Goal: Information Seeking & Learning: Learn about a topic

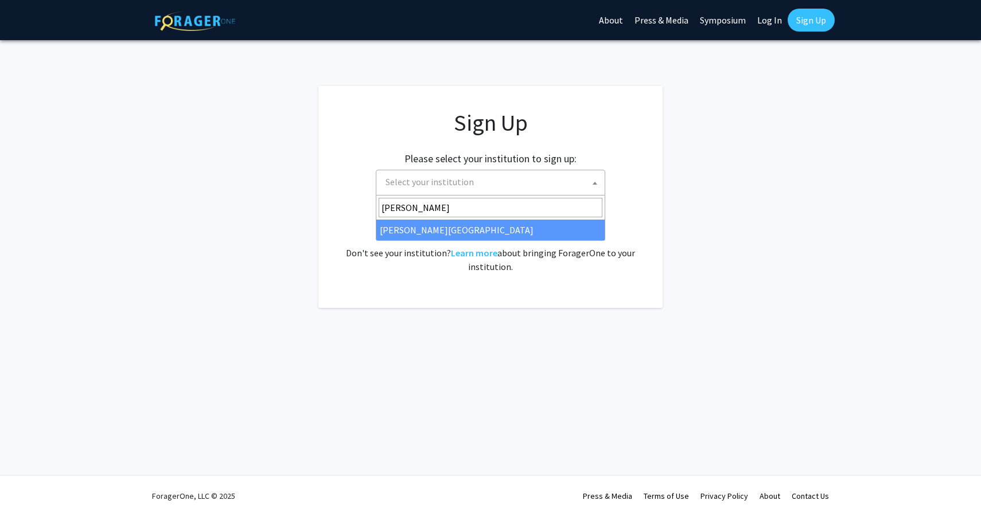
type input "jeffer"
select select "24"
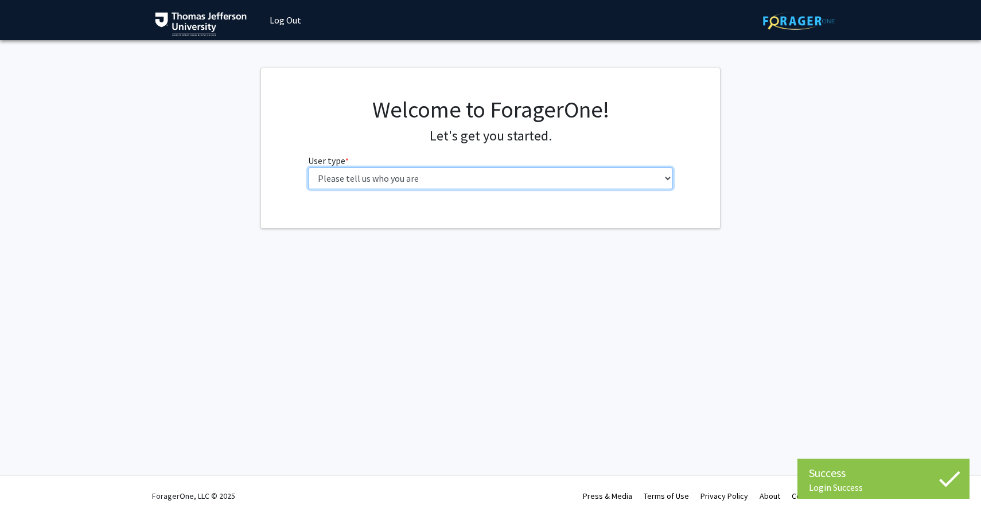
click at [512, 169] on select "Please tell us who you are Undergraduate Student Master's Student Doctoral Cand…" at bounding box center [491, 179] width 366 height 22
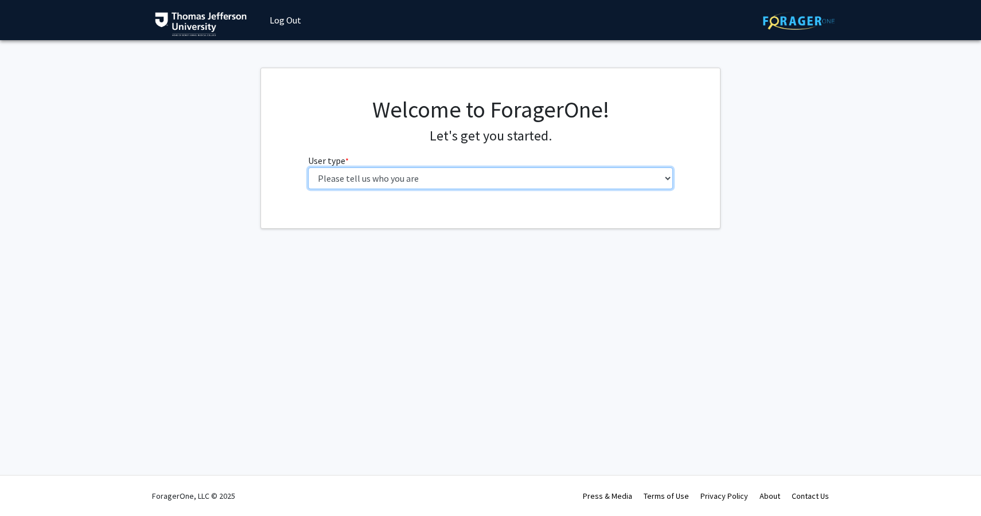
select select "3: doc"
click at [308, 168] on select "Please tell us who you are Undergraduate Student Master's Student Doctoral Cand…" at bounding box center [491, 179] width 366 height 22
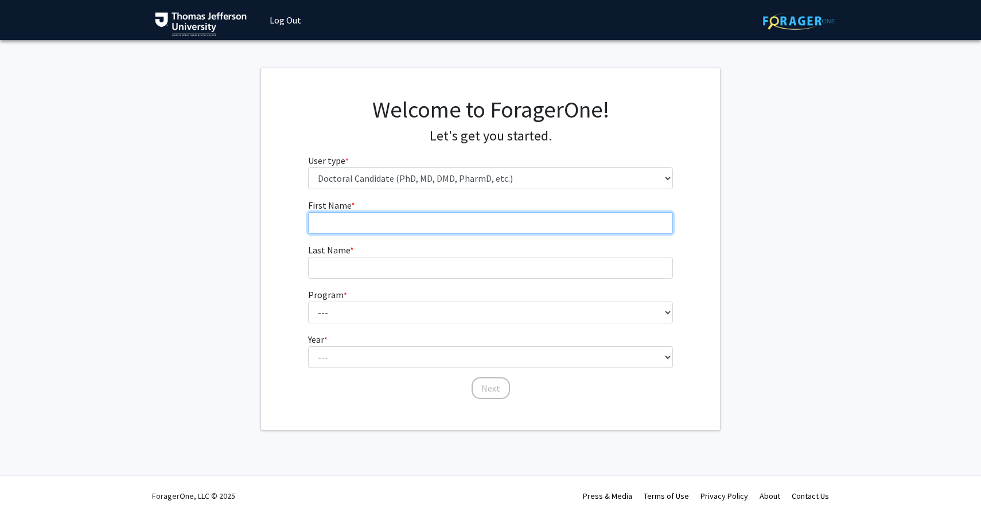
click at [506, 215] on input "First Name * required" at bounding box center [491, 223] width 366 height 22
type input "Gabriella"
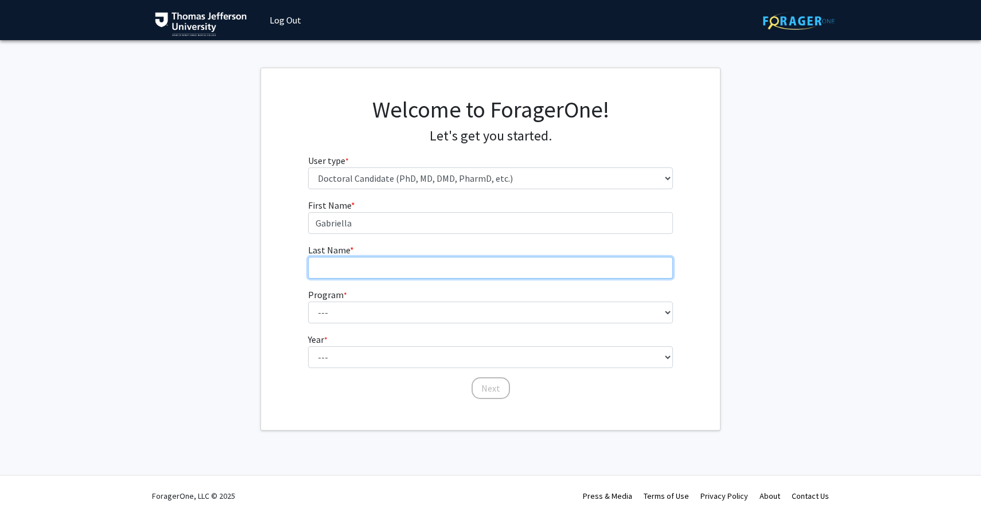
click at [445, 271] on input "Last Name * required" at bounding box center [491, 268] width 366 height 22
type input "[PERSON_NAME]"
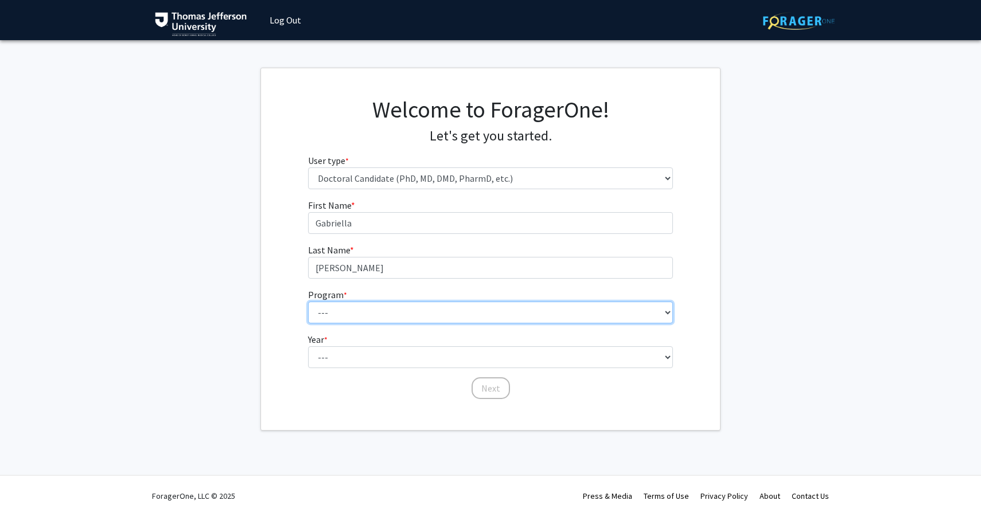
click at [401, 318] on select "--- Accelerated 3+3 BS in Health Sciences/Doctor of [MEDICAL_DATA] Accelerated …" at bounding box center [491, 313] width 366 height 22
select select "35: 815"
click at [308, 302] on select "--- Accelerated 3+3 BS in Health Sciences/Doctor of [MEDICAL_DATA] Accelerated …" at bounding box center [491, 313] width 366 height 22
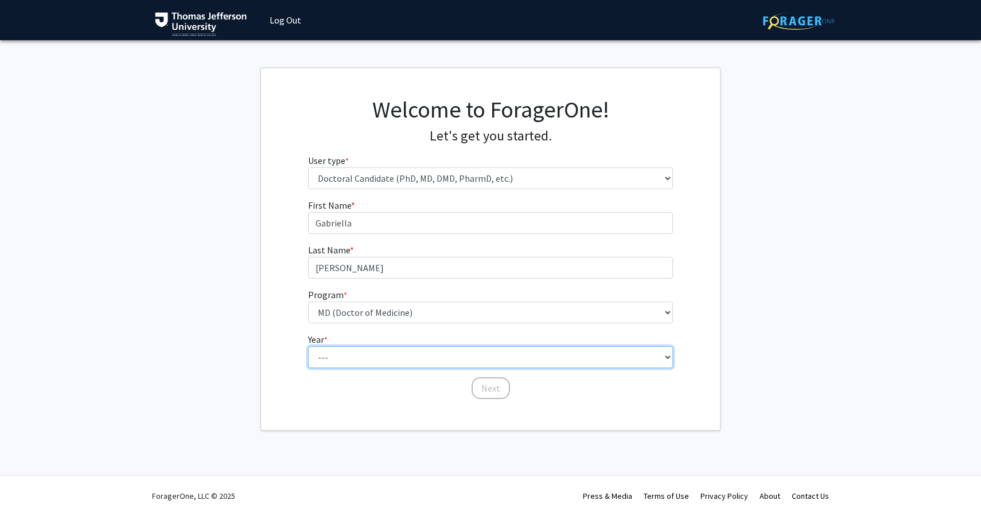
click at [332, 361] on select "--- First Year Second Year Third Year Fourth Year Fifth Year Sixth Year Seventh…" at bounding box center [491, 358] width 366 height 22
select select "1: first_year"
click at [308, 347] on select "--- First Year Second Year Third Year Fourth Year Fifth Year Sixth Year Seventh…" at bounding box center [491, 358] width 366 height 22
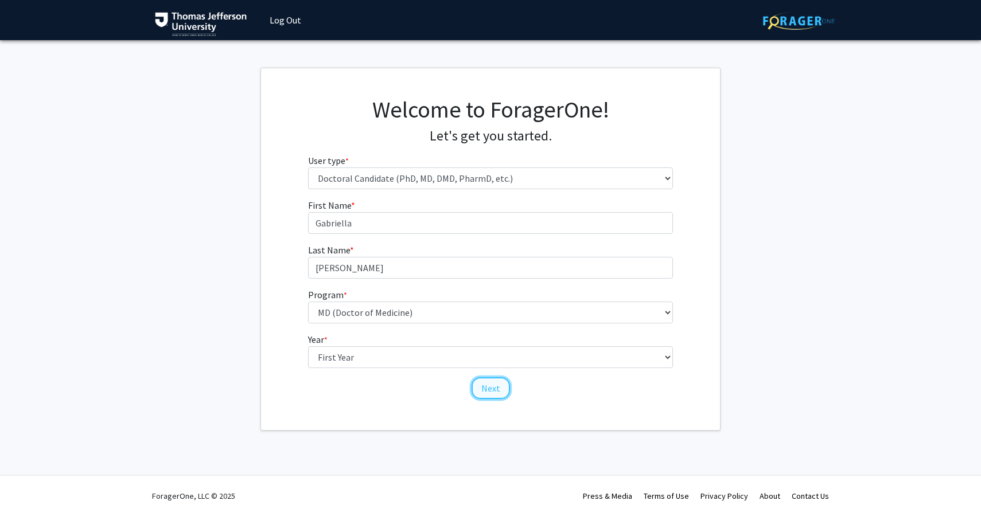
click at [508, 388] on button "Next" at bounding box center [491, 389] width 38 height 22
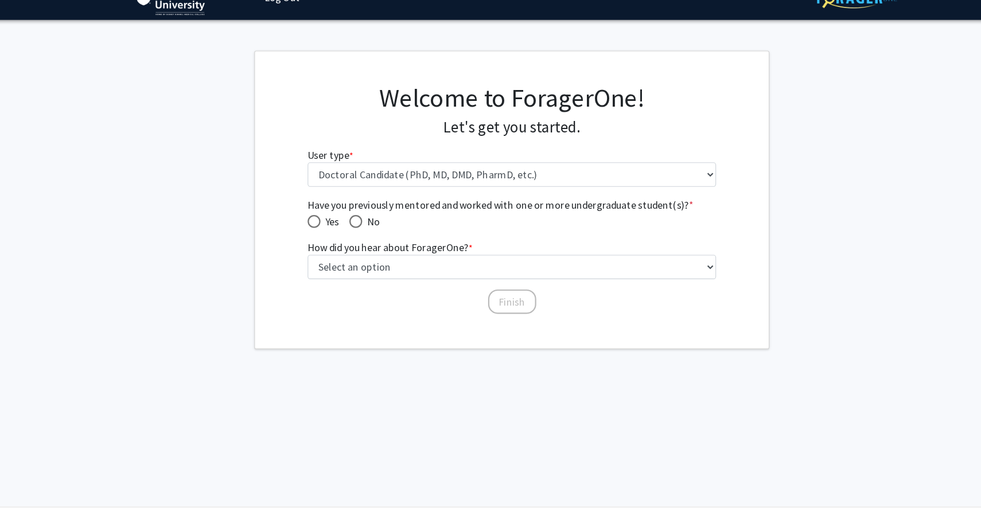
click at [545, 209] on span "Have you previously mentored and worked with one or more undergraduate student(…" at bounding box center [491, 206] width 366 height 14
click at [584, 210] on span "Have you previously mentored and worked with one or more undergraduate student(…" at bounding box center [491, 206] width 366 height 14
click at [316, 221] on span "Have you previously mentored and worked with one or more undergraduate student(…" at bounding box center [313, 220] width 11 height 11
click at [316, 221] on input "Yes" at bounding box center [313, 220] width 11 height 11
radio input "true"
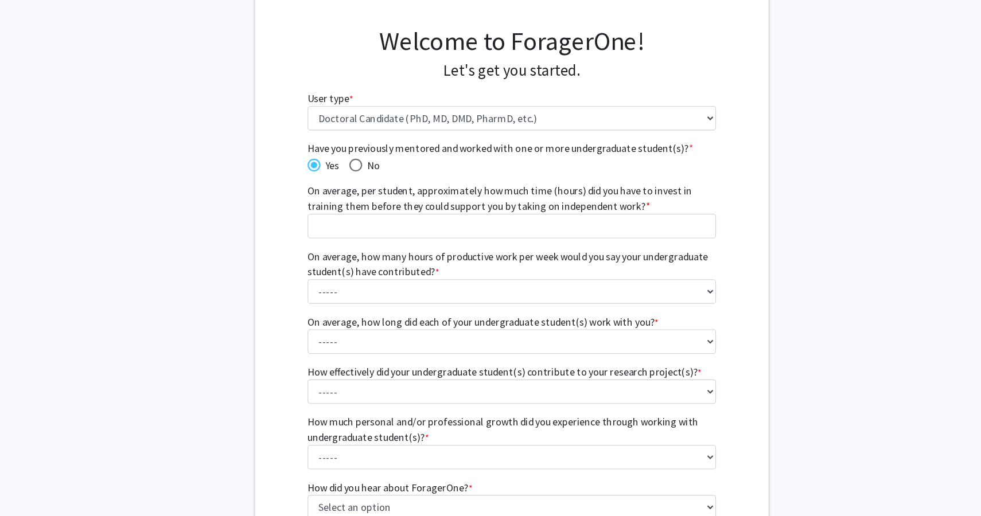
scroll to position [18, 0]
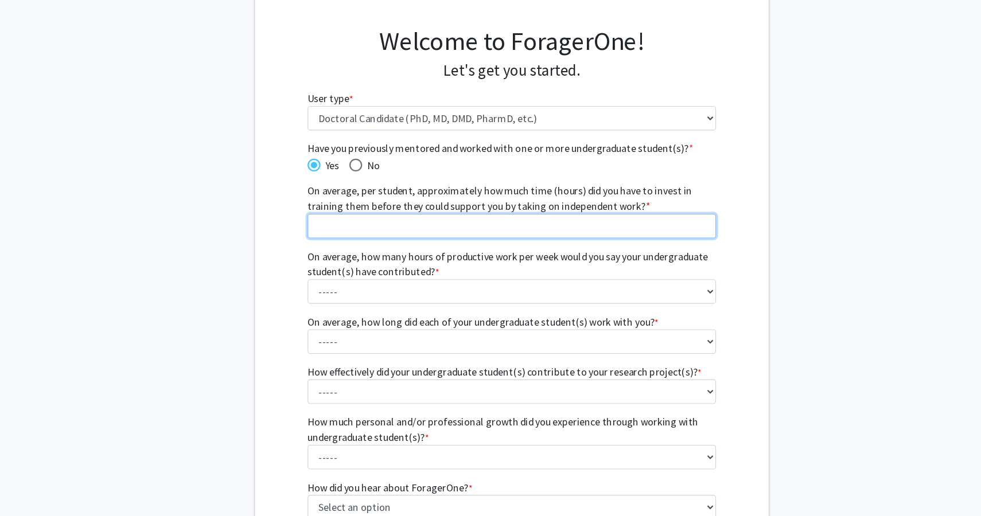
click at [357, 263] on input "On average, per student, approximately how much time (hours) did you have to in…" at bounding box center [491, 257] width 366 height 22
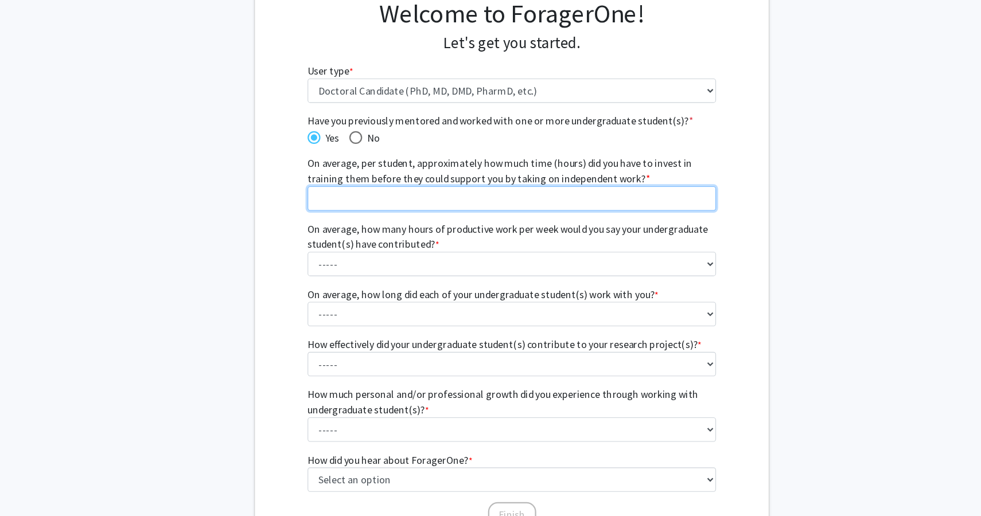
scroll to position [43, 0]
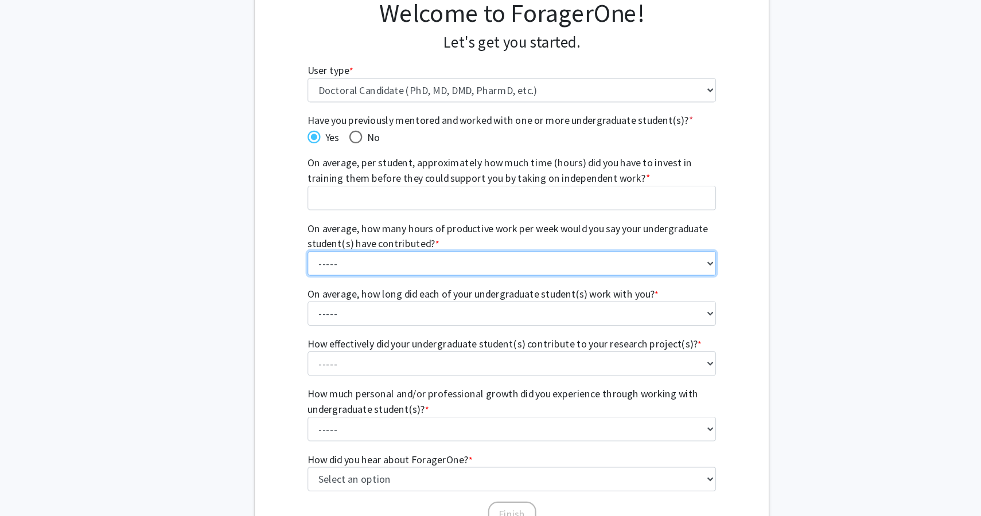
click at [366, 294] on select "----- 1 - 5 hours 6 - 10 hours 11 - 15 hours 16 - 20 hours 21 - 30 hours 31 - 4…" at bounding box center [491, 290] width 366 height 22
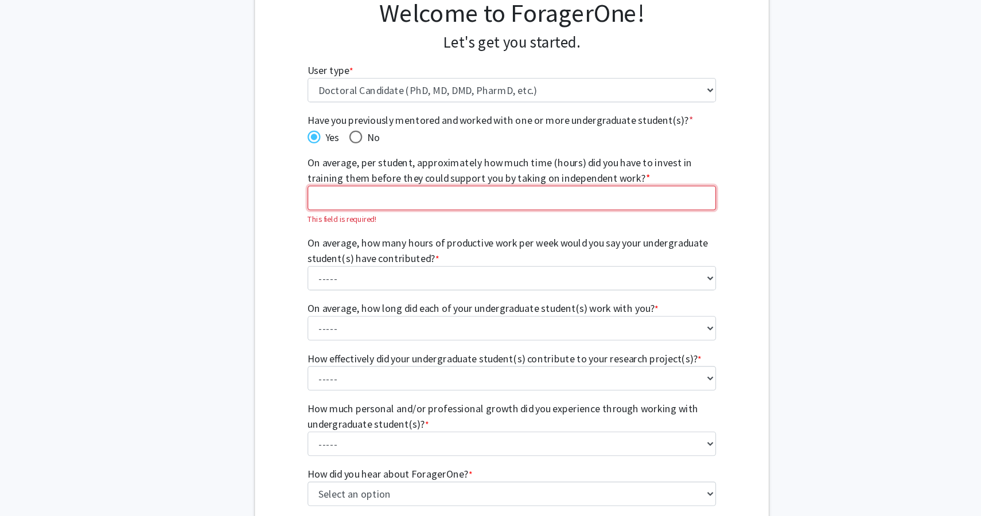
click at [370, 233] on input "On average, per student, approximately how much time (hours) did you have to in…" at bounding box center [491, 232] width 366 height 22
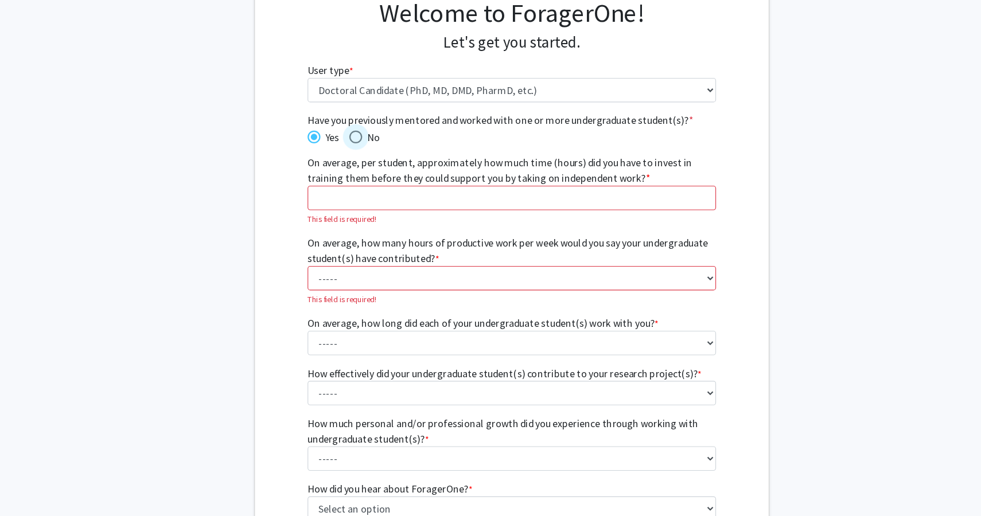
click at [354, 175] on span "Have you previously mentored and worked with one or more undergraduate student(…" at bounding box center [350, 177] width 11 height 11
click at [354, 175] on input "No" at bounding box center [350, 177] width 11 height 11
radio input "true"
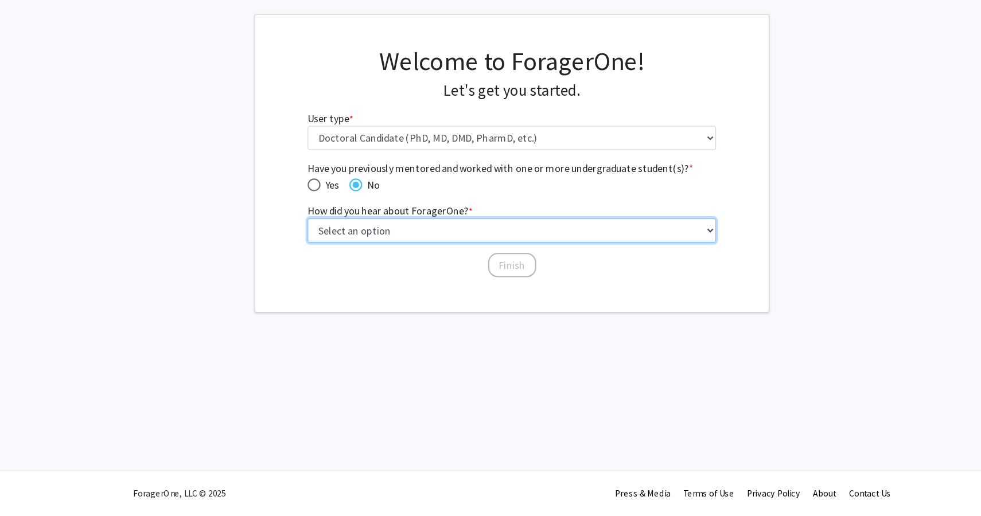
click at [470, 263] on select "Select an option Peer/student recommendation Faculty/staff recommendation Unive…" at bounding box center [491, 261] width 366 height 22
click at [308, 250] on select "Select an option Peer/student recommendation Faculty/staff recommendation Unive…" at bounding box center [491, 261] width 366 height 22
click at [416, 262] on select "Select an option Peer/student recommendation Faculty/staff recommendation Unive…" at bounding box center [491, 261] width 366 height 22
click at [341, 265] on select "Select an option Peer/student recommendation Faculty/staff recommendation Unive…" at bounding box center [491, 261] width 366 height 22
select select "5: other"
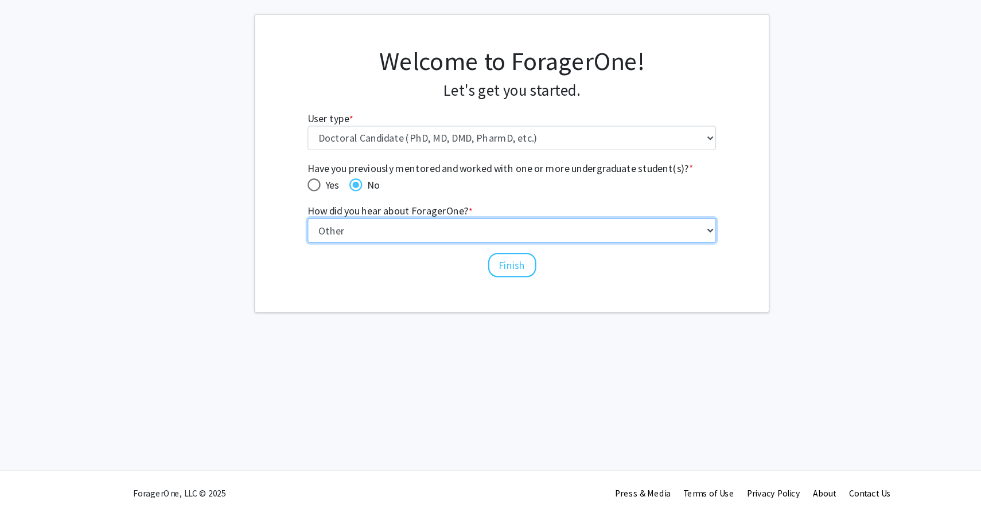
click at [308, 250] on select "Select an option Peer/student recommendation Faculty/staff recommendation Unive…" at bounding box center [491, 261] width 366 height 22
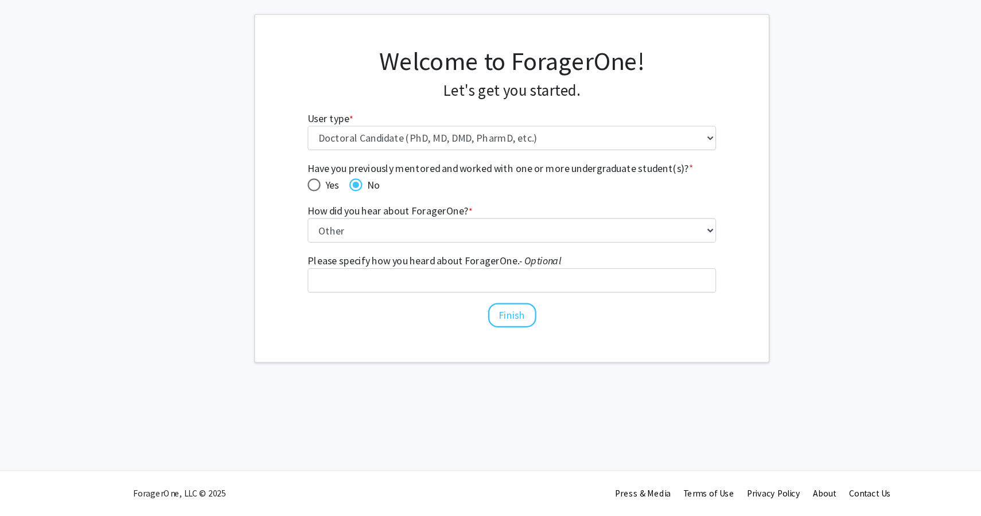
click at [472, 293] on label "Please specify how you heard about ForagerOne. - Optional" at bounding box center [421, 288] width 227 height 14
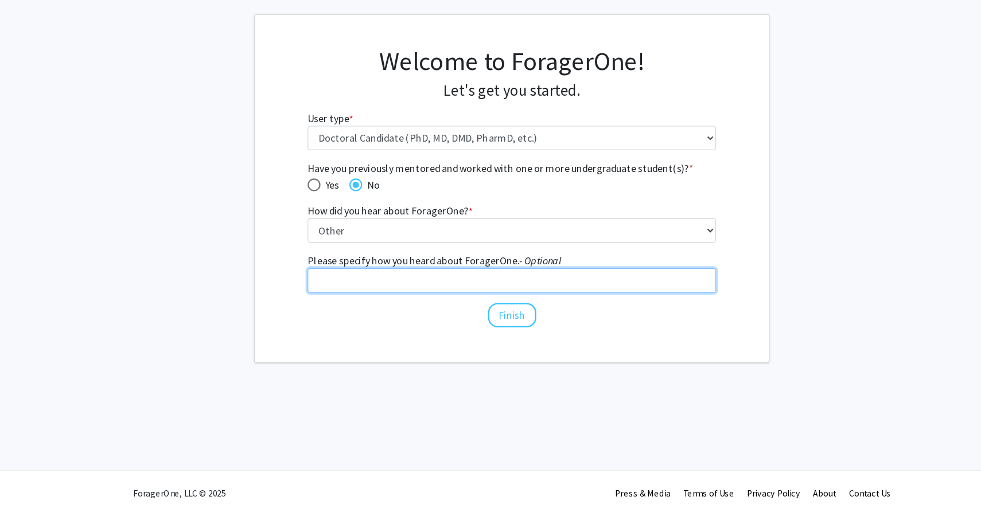
click at [472, 295] on input "Please specify how you heard about ForagerOne. - Optional" at bounding box center [491, 306] width 366 height 22
click at [474, 303] on input "Please specify how you heard about ForagerOne. - Optional" at bounding box center [491, 306] width 366 height 22
type input "T"
type input "School institution"
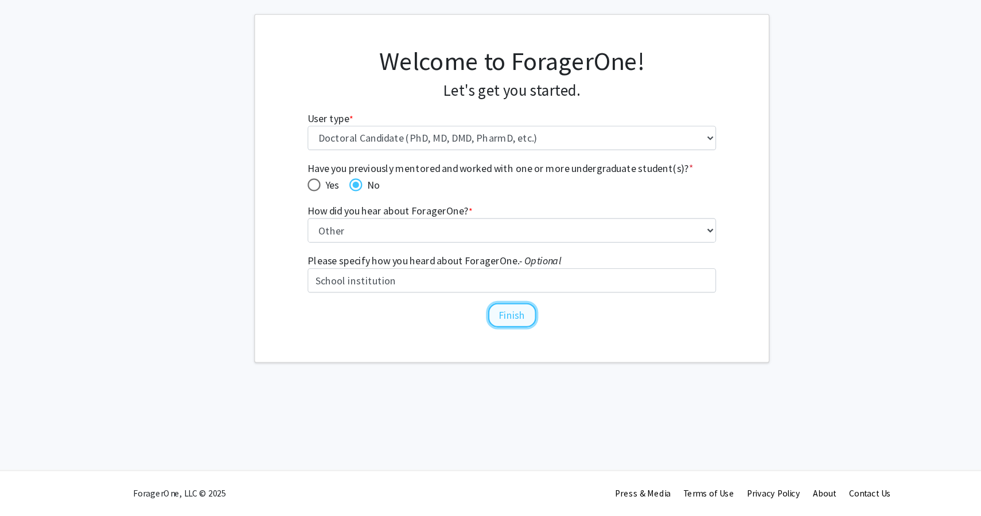
click at [484, 341] on button "Finish" at bounding box center [490, 337] width 43 height 22
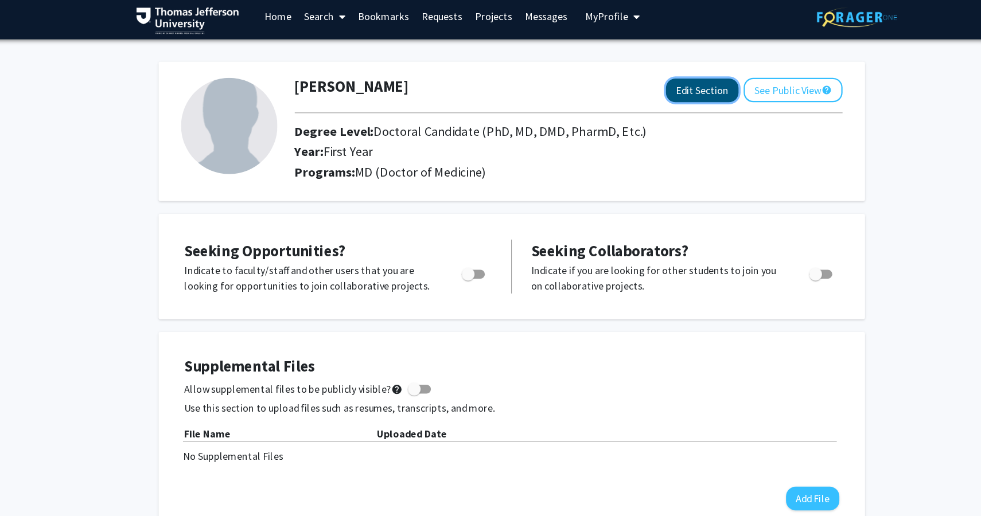
click at [657, 81] on button "Edit Section" at bounding box center [660, 86] width 65 height 21
select select "first_year"
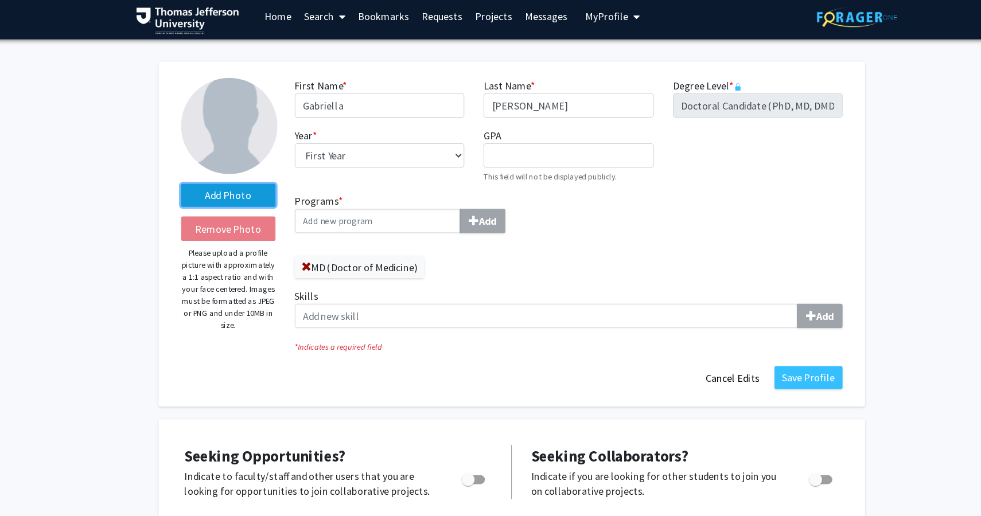
click at [241, 184] on label "Add Photo" at bounding box center [237, 180] width 84 height 21
click at [0, 0] on input "Add Photo" at bounding box center [0, 0] width 0 height 0
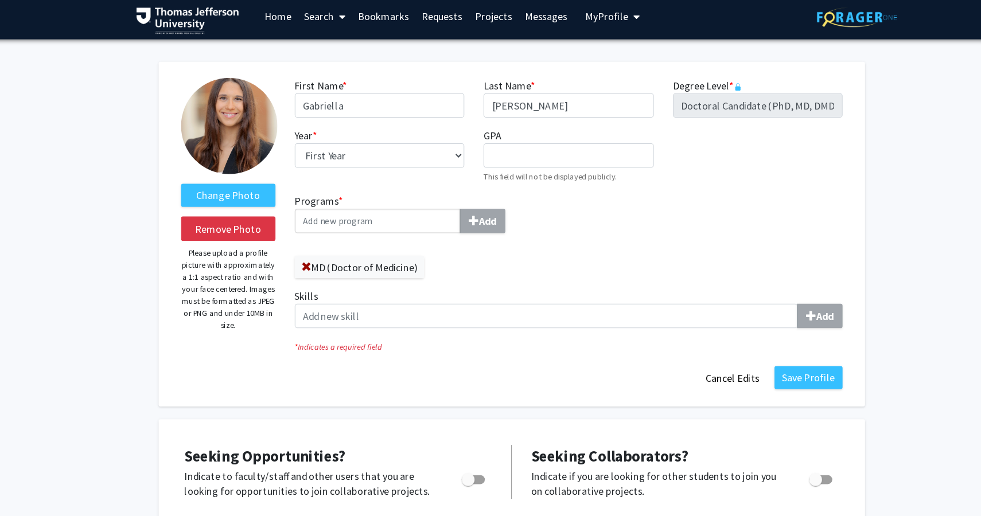
click at [245, 132] on img at bounding box center [238, 119] width 86 height 86
click at [745, 351] on button "Save Profile" at bounding box center [755, 343] width 61 height 21
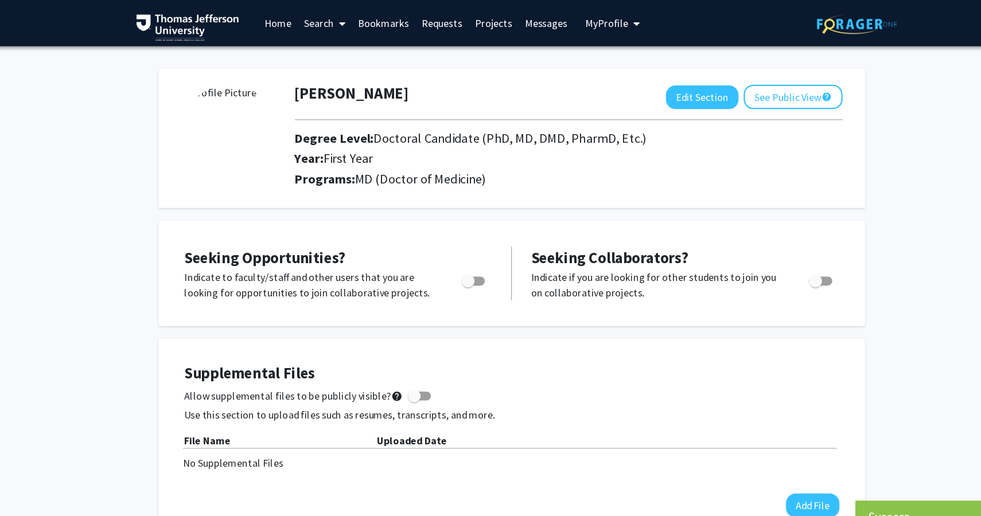
click at [262, 130] on img at bounding box center [238, 119] width 86 height 86
click at [666, 87] on button "Edit Section" at bounding box center [660, 86] width 65 height 21
select select "first_year"
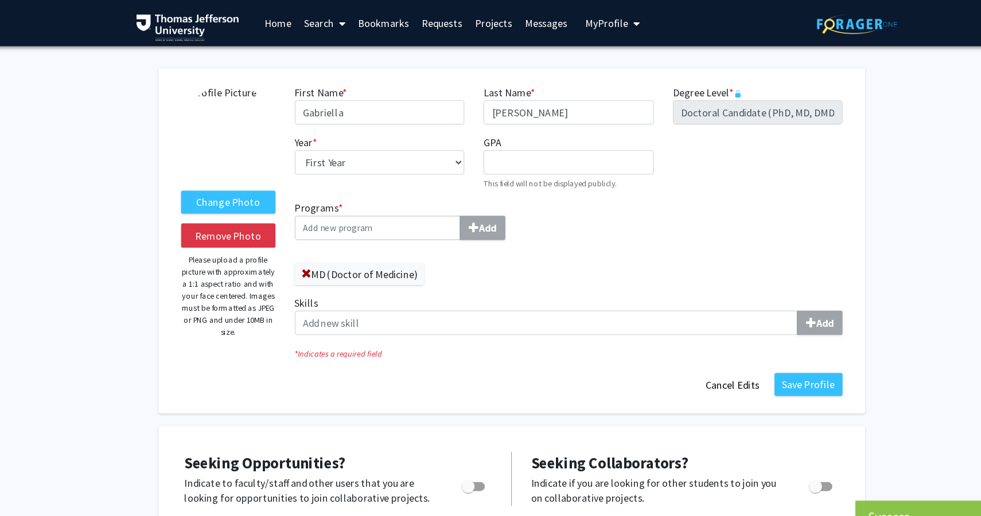
click at [240, 114] on img at bounding box center [238, 119] width 86 height 86
click at [240, 181] on label "Change Photo" at bounding box center [237, 180] width 84 height 21
click at [0, 0] on input "Change Photo" at bounding box center [0, 0] width 0 height 0
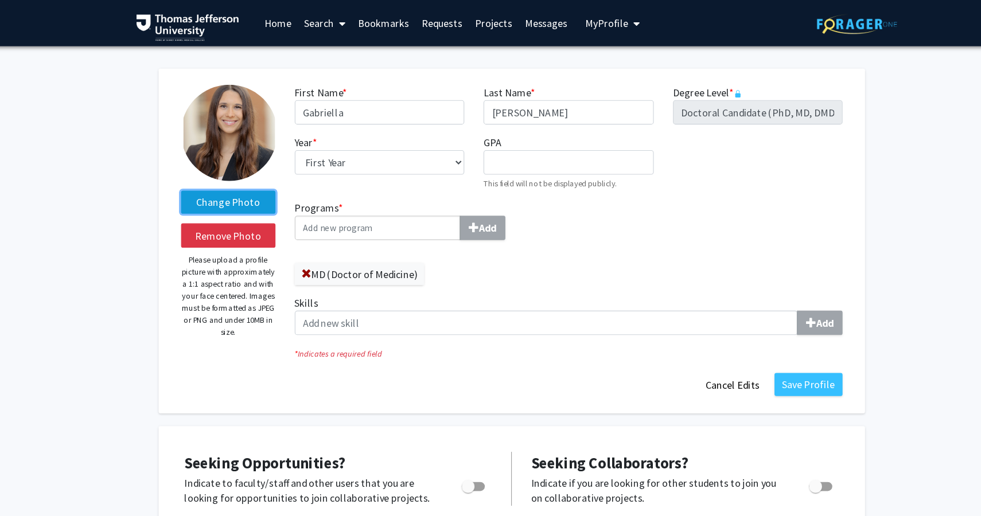
click at [258, 184] on label "Change Photo" at bounding box center [237, 180] width 84 height 21
click at [0, 0] on input "Change Photo" at bounding box center [0, 0] width 0 height 0
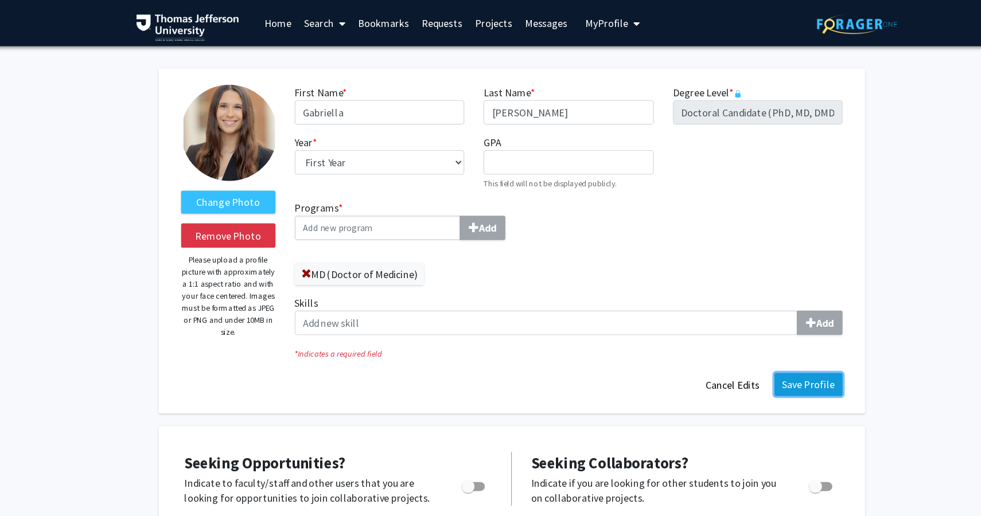
click at [764, 343] on button "Save Profile" at bounding box center [755, 343] width 61 height 21
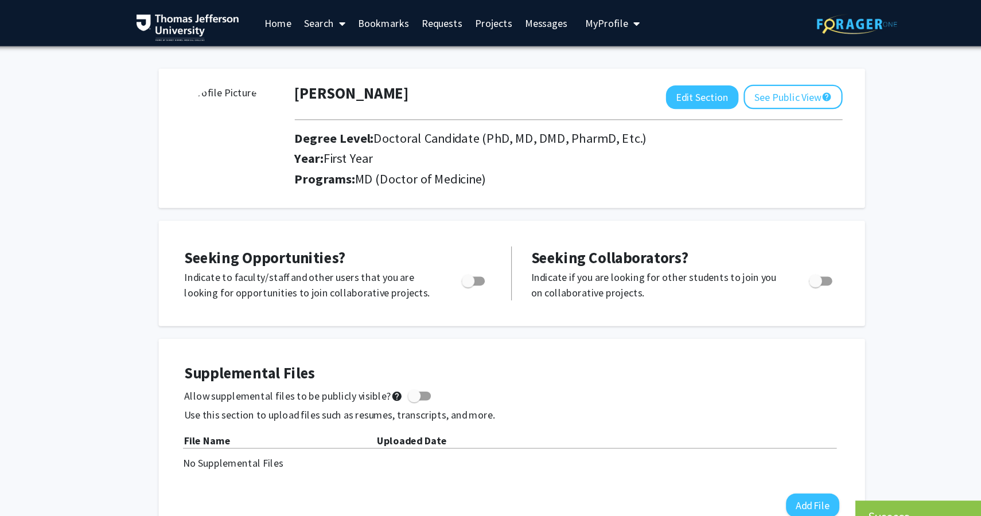
click at [252, 119] on img at bounding box center [238, 119] width 86 height 86
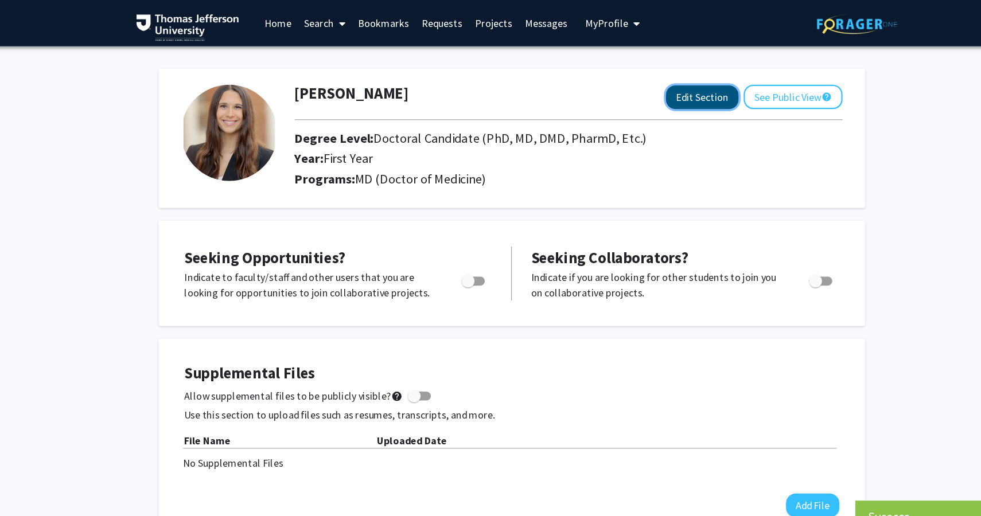
click at [644, 89] on button "Edit Section" at bounding box center [660, 86] width 65 height 21
select select "first_year"
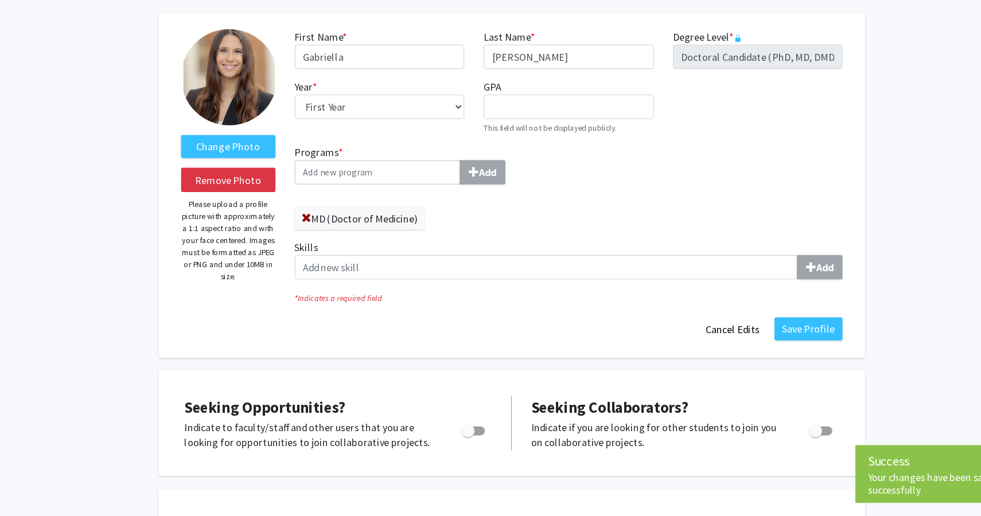
scroll to position [1, 0]
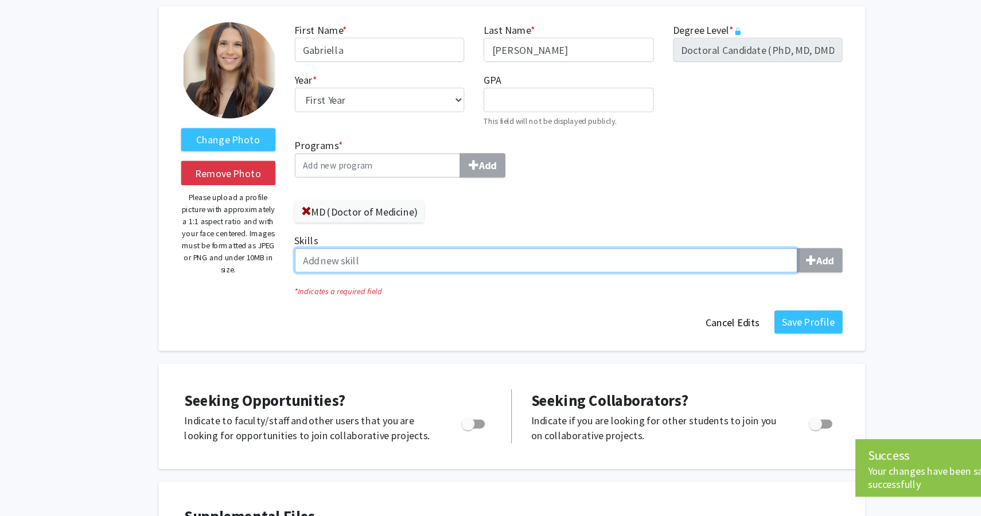
click at [437, 287] on input "Skills Add" at bounding box center [521, 288] width 449 height 22
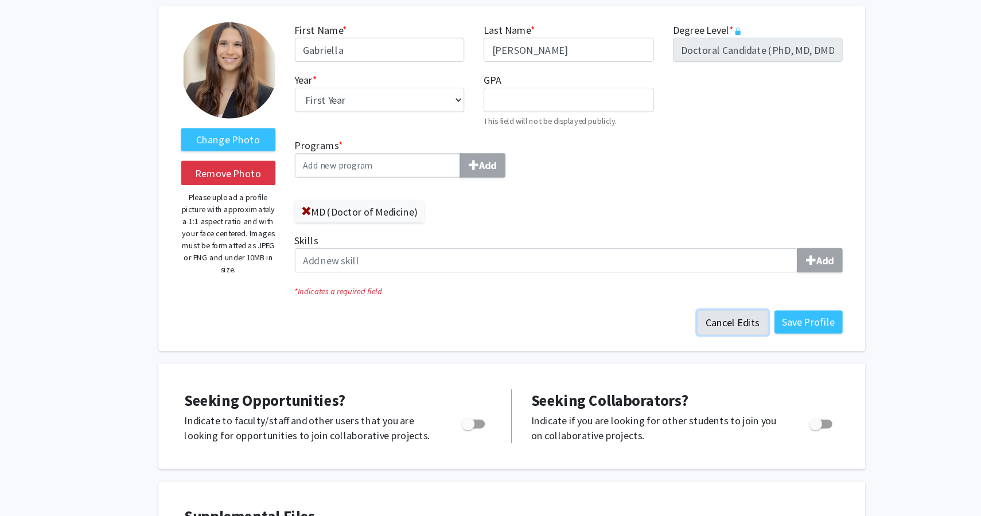
click at [689, 343] on button "Cancel Edits" at bounding box center [687, 344] width 63 height 22
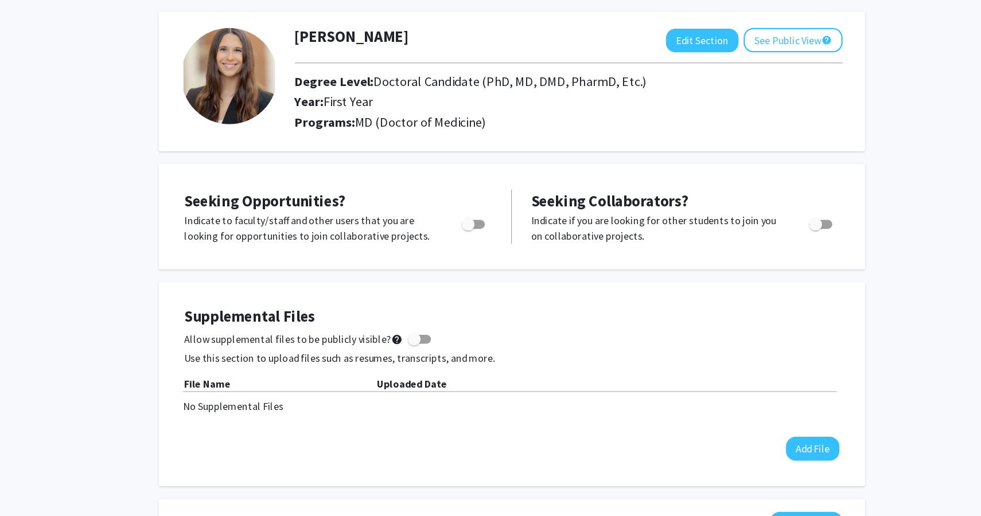
scroll to position [8, 0]
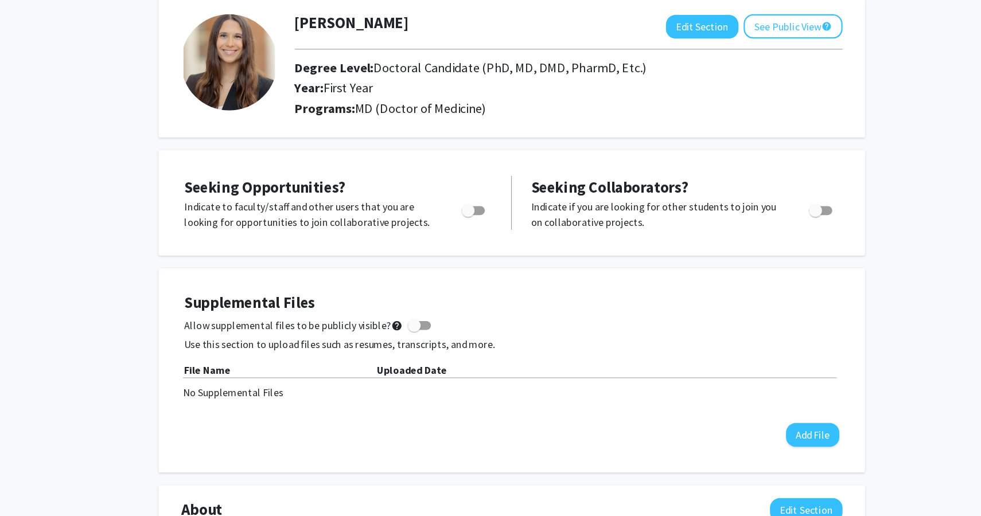
click at [453, 244] on span "Toggle" at bounding box center [451, 243] width 11 height 11
click at [452, 247] on input "Are you actively seeking opportunities?" at bounding box center [451, 247] width 1 height 1
checkbox input "true"
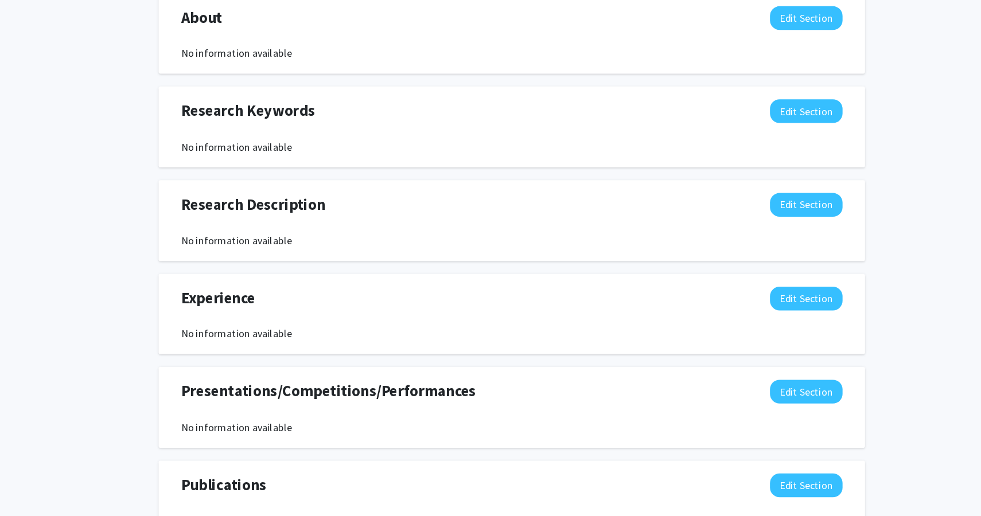
scroll to position [625, 0]
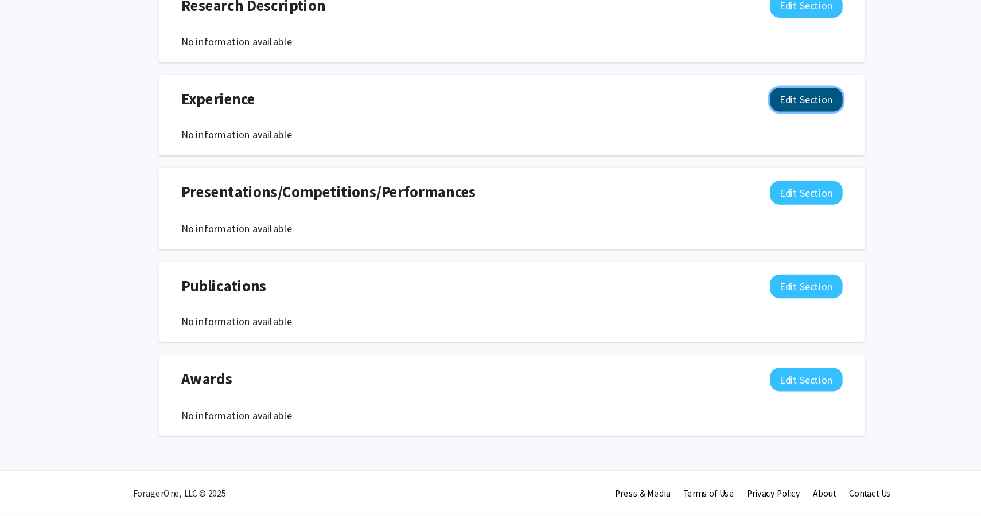
click at [754, 148] on button "Edit Section" at bounding box center [753, 144] width 65 height 21
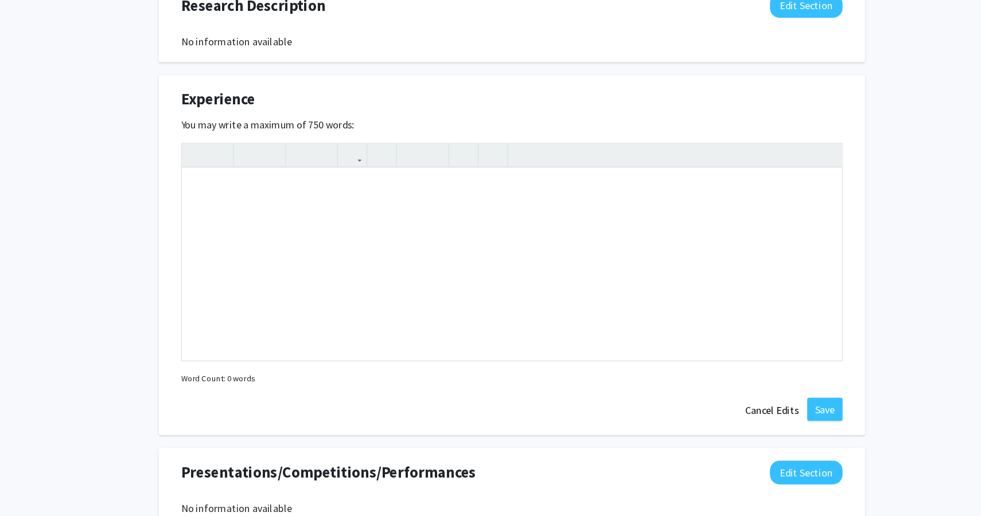
click at [754, 148] on div "Experience Edit Section" at bounding box center [490, 147] width 608 height 26
click at [722, 427] on button "Cancel Edits" at bounding box center [722, 422] width 63 height 22
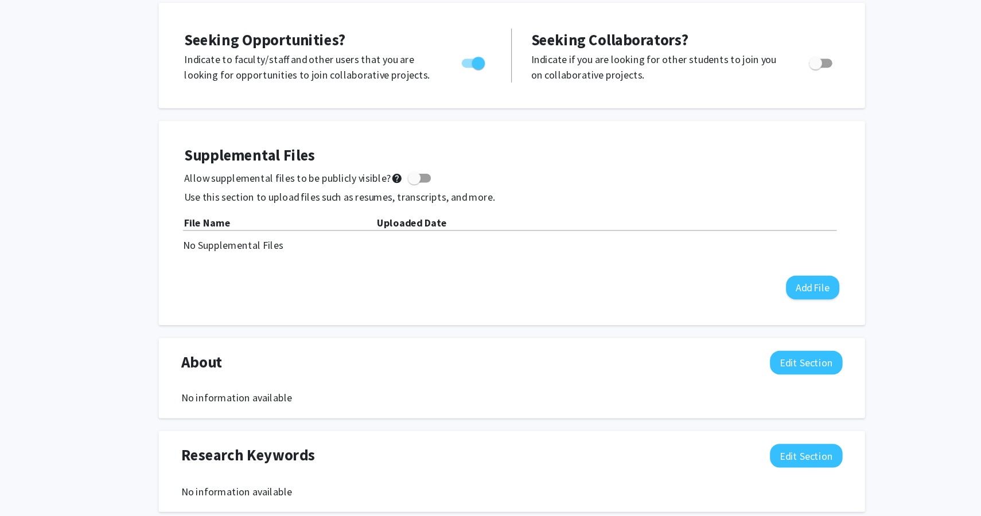
scroll to position [0, 0]
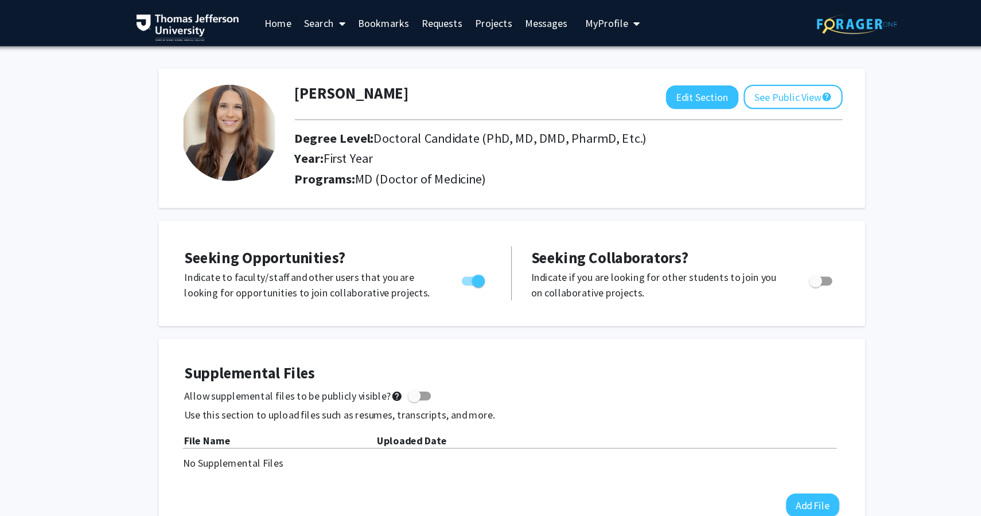
click at [325, 20] on link "Search" at bounding box center [324, 21] width 48 height 40
click at [464, 17] on link "Projects" at bounding box center [474, 21] width 45 height 40
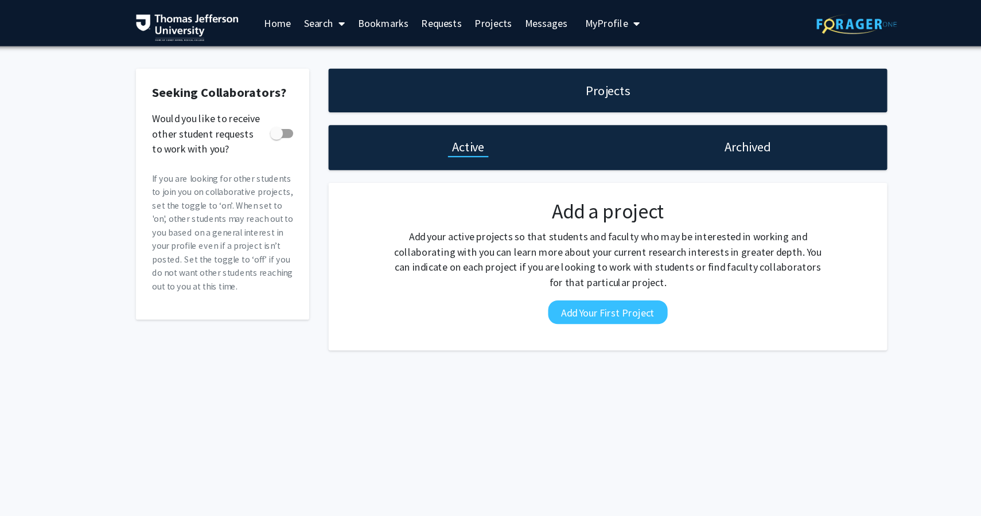
click at [466, 21] on link "Projects" at bounding box center [474, 21] width 45 height 40
click at [336, 15] on span at bounding box center [337, 21] width 10 height 40
click at [317, 53] on span "Faculty/Staff" at bounding box center [342, 52] width 84 height 23
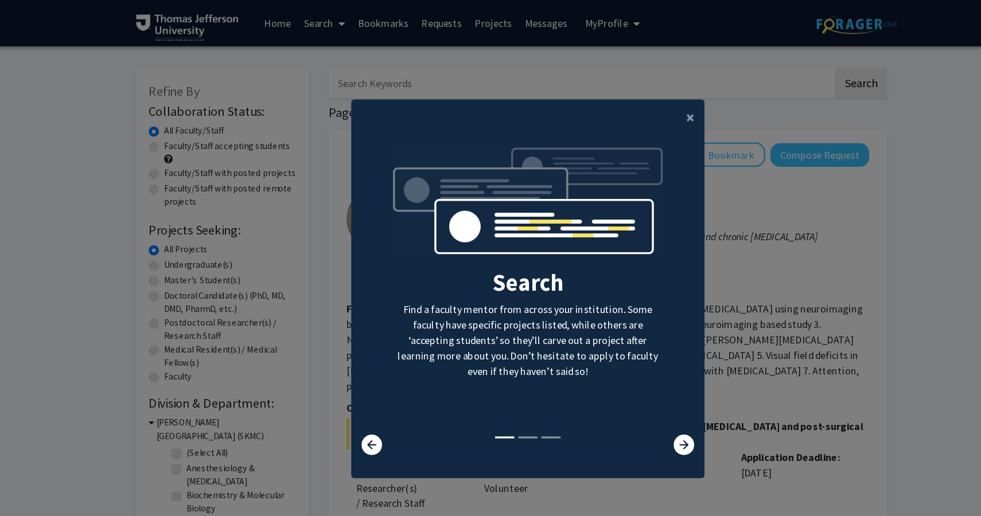
click at [251, 118] on modal-container "× Search Find a faculty mentor from across your institution. Some faculty have …" at bounding box center [490, 258] width 981 height 516
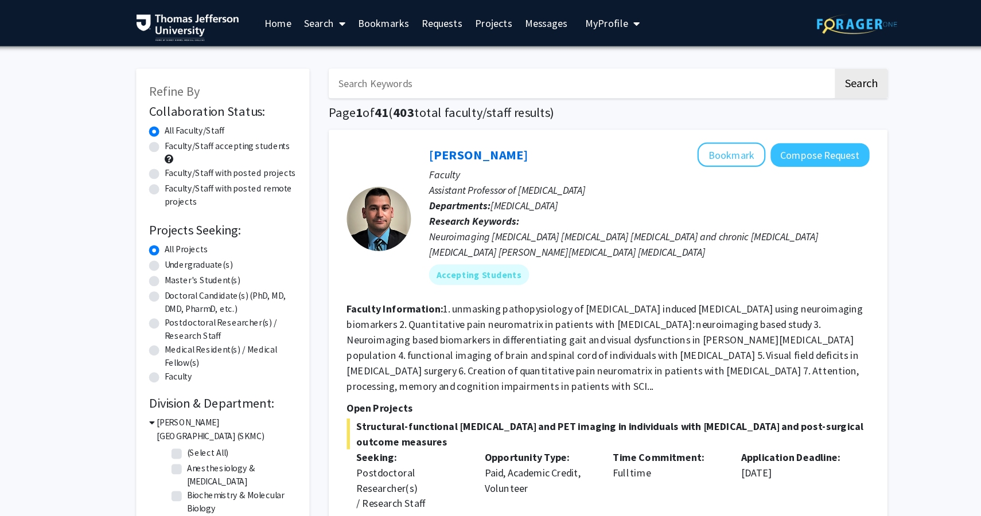
click at [180, 155] on label "Faculty/Staff with posted projects" at bounding box center [239, 155] width 118 height 12
click at [180, 155] on input "Faculty/Staff with posted projects" at bounding box center [183, 152] width 7 height 7
radio input "true"
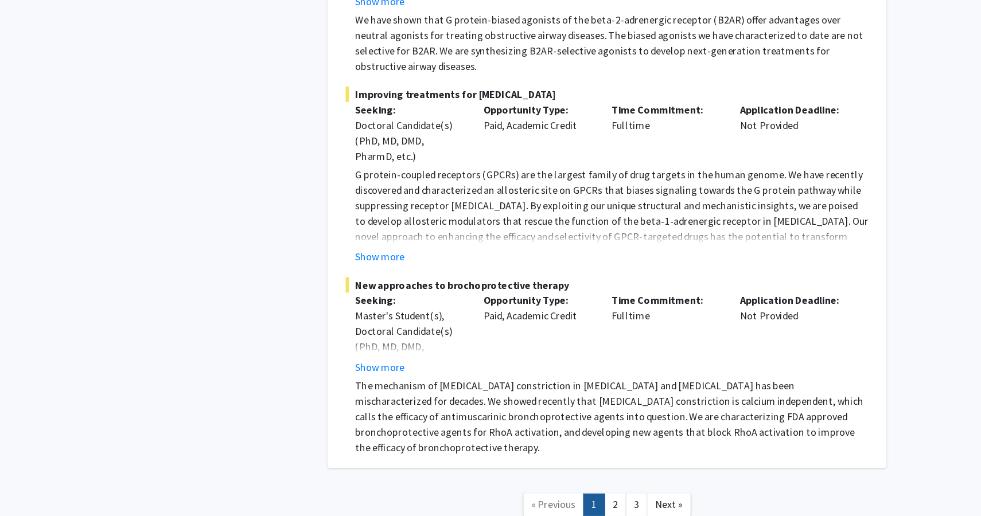
scroll to position [6611, 0]
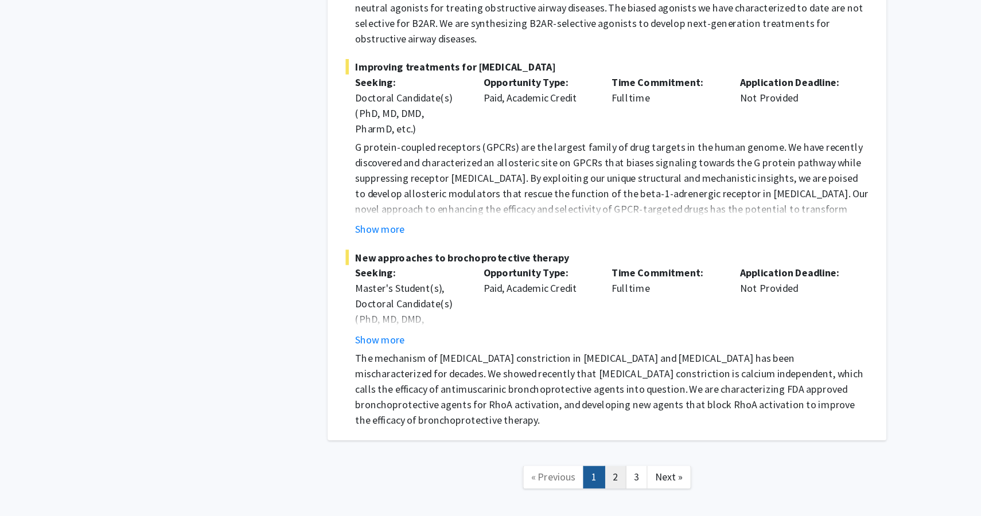
click at [582, 472] on link "2" at bounding box center [584, 482] width 20 height 20
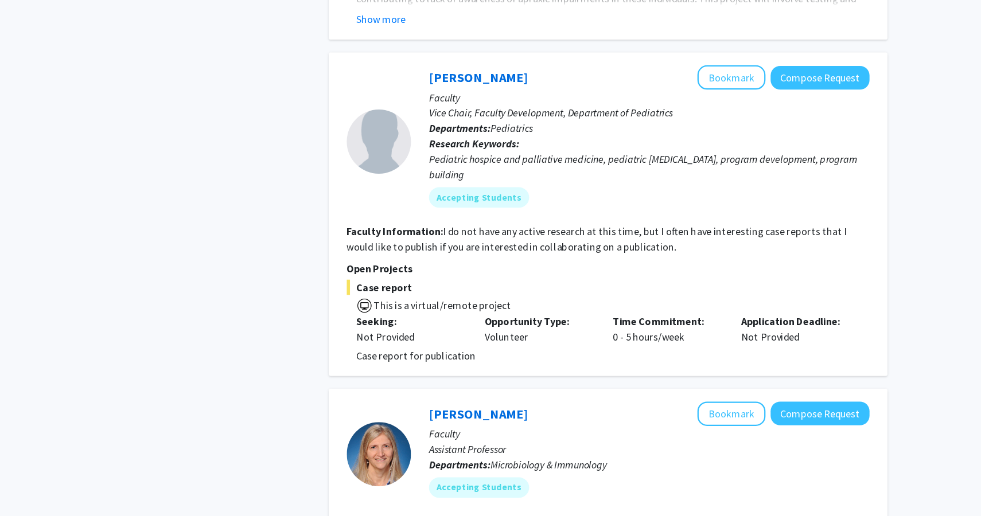
scroll to position [659, 0]
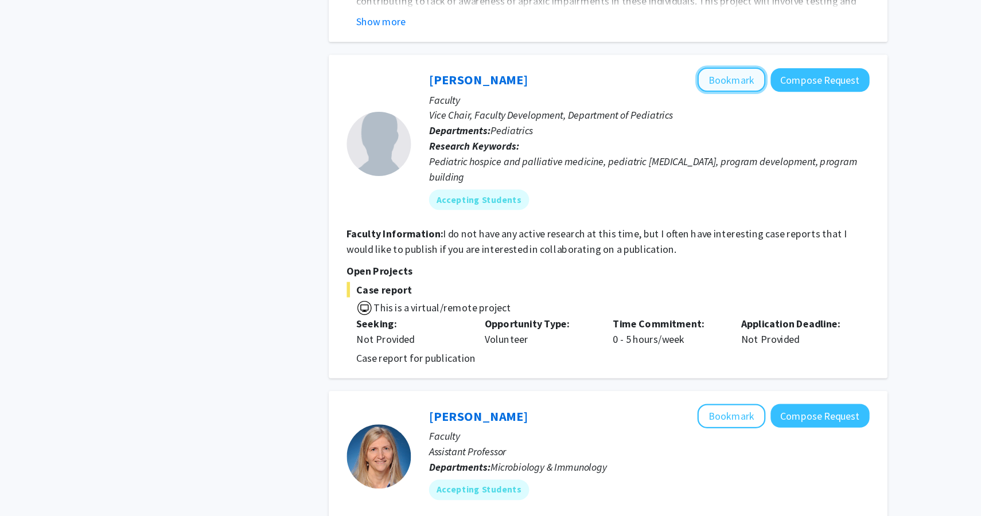
click at [664, 60] on button "Bookmark" at bounding box center [686, 71] width 61 height 22
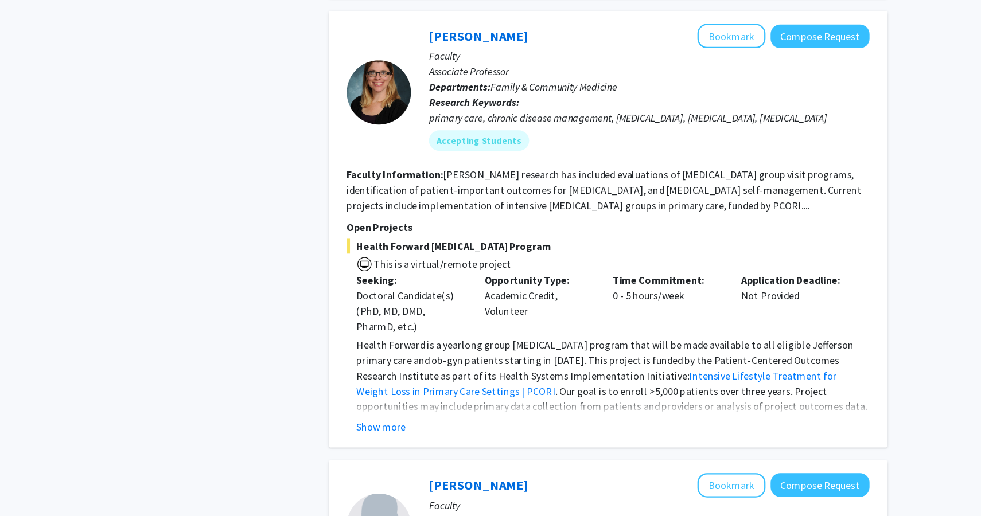
scroll to position [3029, 0]
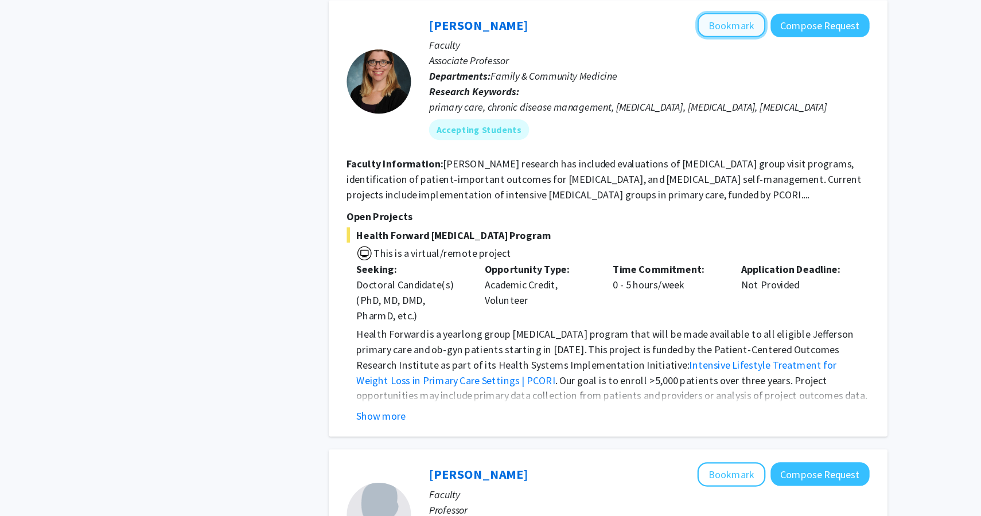
click at [679, 67] on button "Bookmark" at bounding box center [686, 78] width 61 height 22
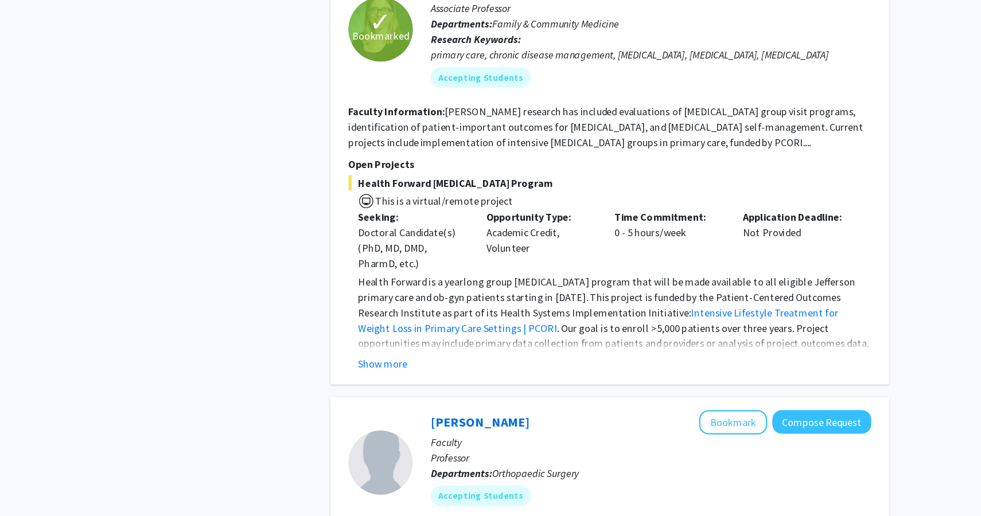
scroll to position [3077, 0]
click at [376, 372] on button "Show more" at bounding box center [374, 379] width 44 height 14
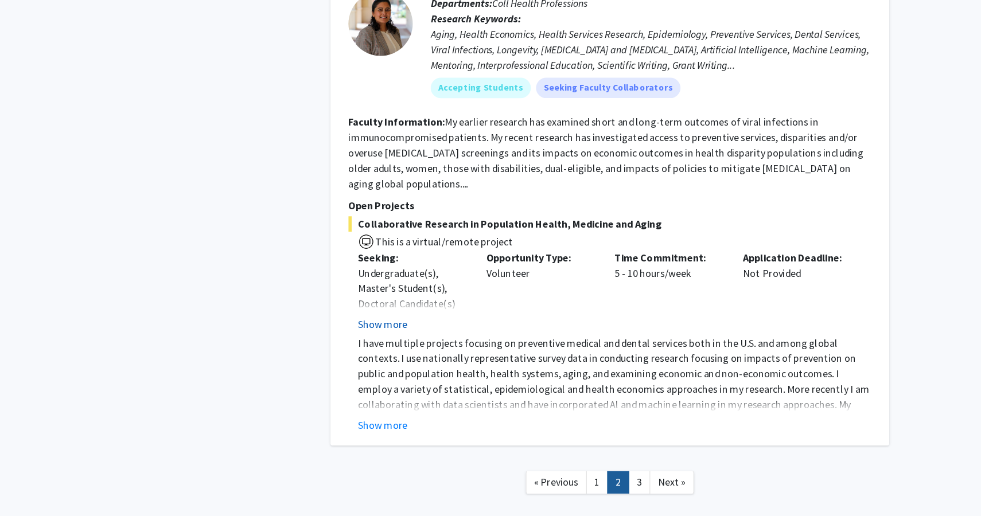
scroll to position [4042, 0]
click at [376, 427] on button "Show more" at bounding box center [374, 434] width 44 height 14
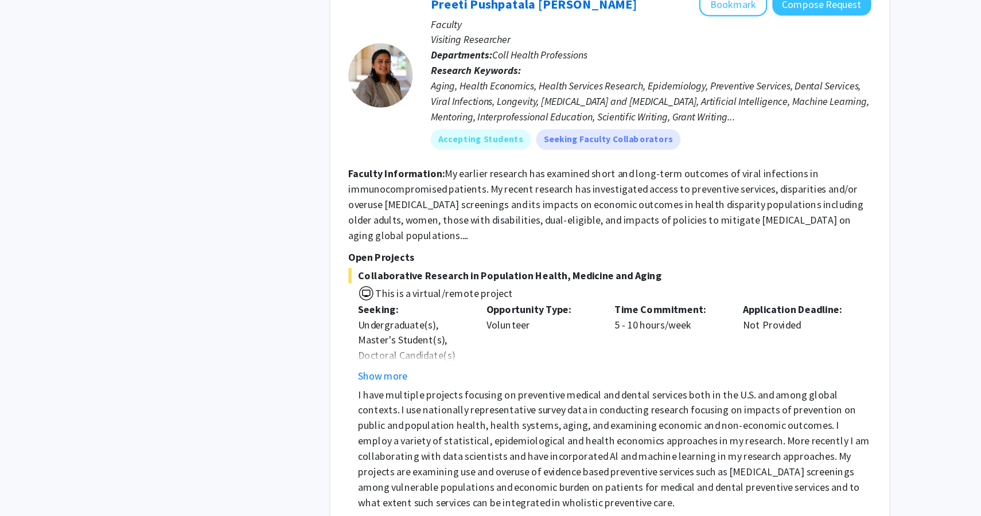
scroll to position [4033, 0]
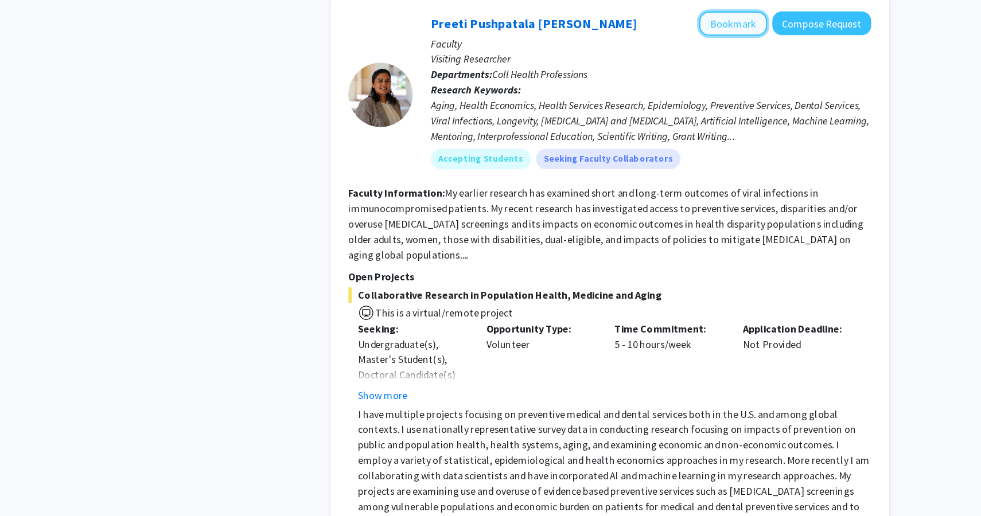
click at [686, 10] on button "Bookmark" at bounding box center [686, 21] width 61 height 22
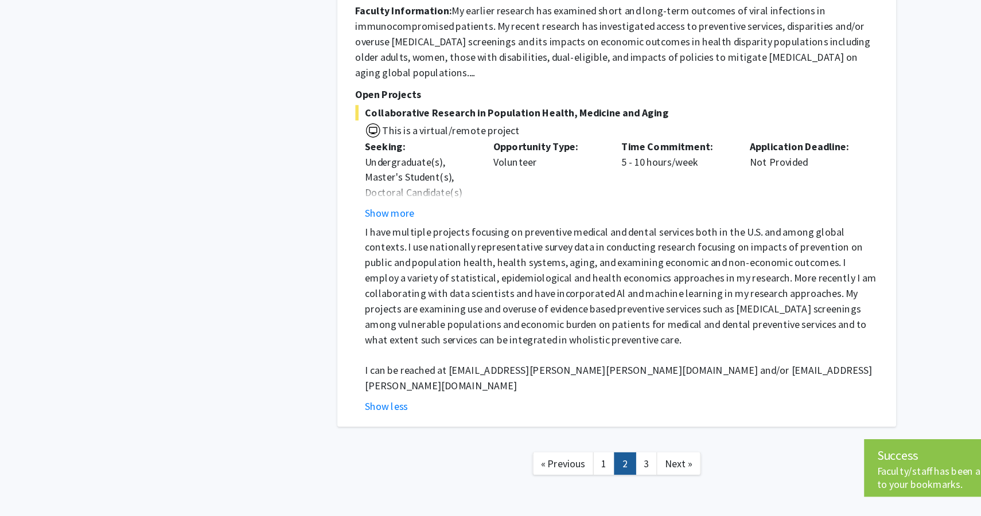
scroll to position [4147, 0]
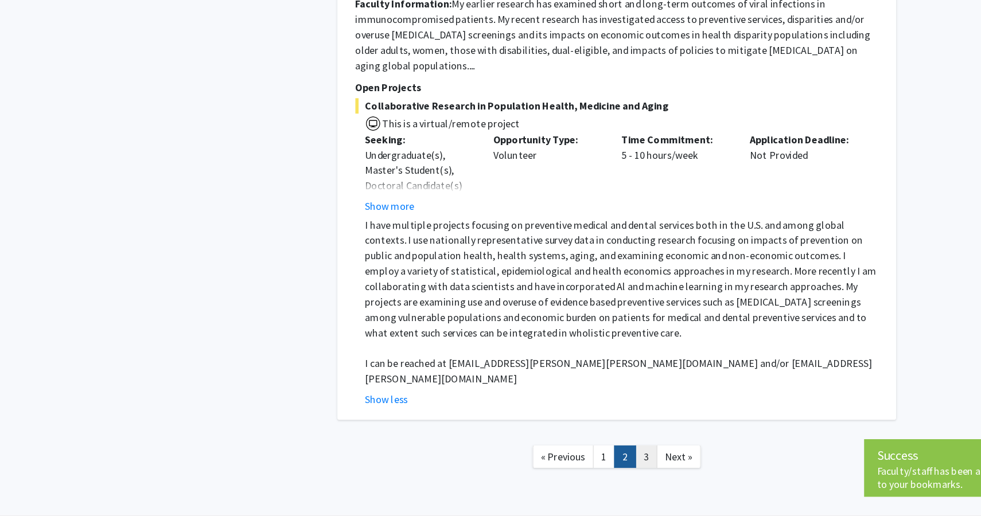
click at [607, 453] on link "3" at bounding box center [603, 463] width 20 height 20
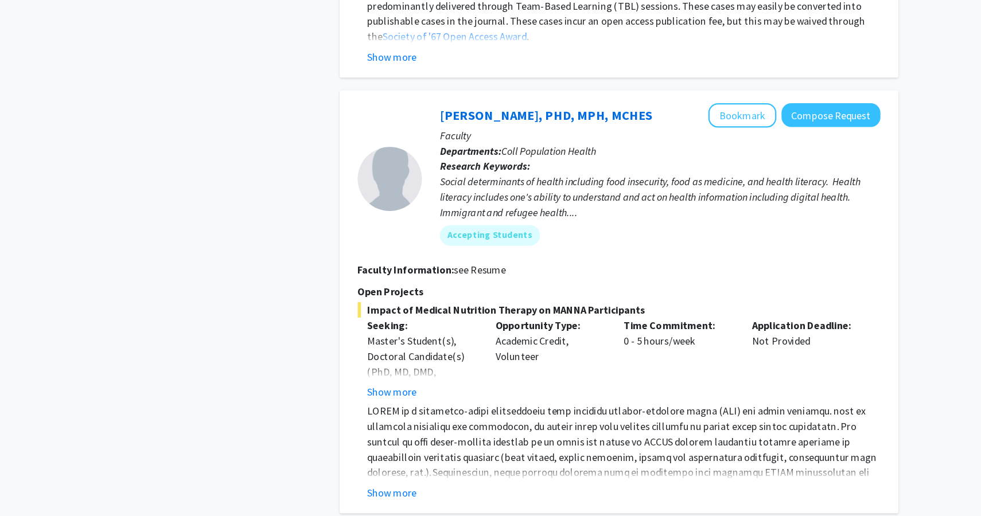
scroll to position [2258, 0]
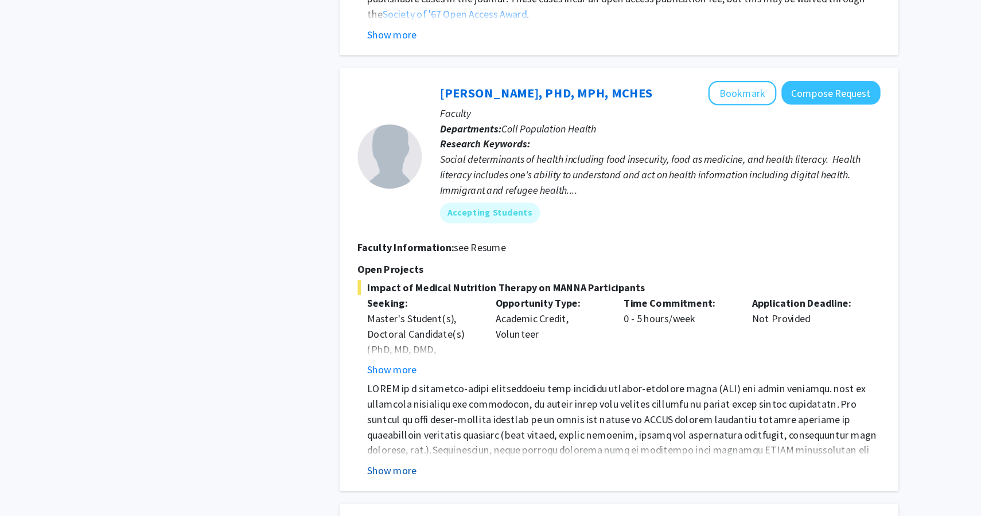
click at [374, 442] on button "Show more" at bounding box center [374, 449] width 44 height 14
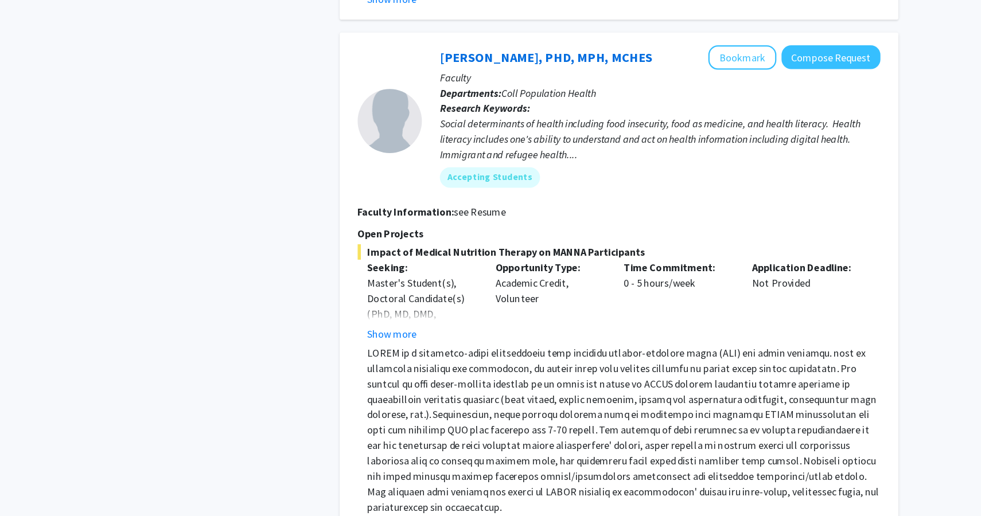
scroll to position [2310, 0]
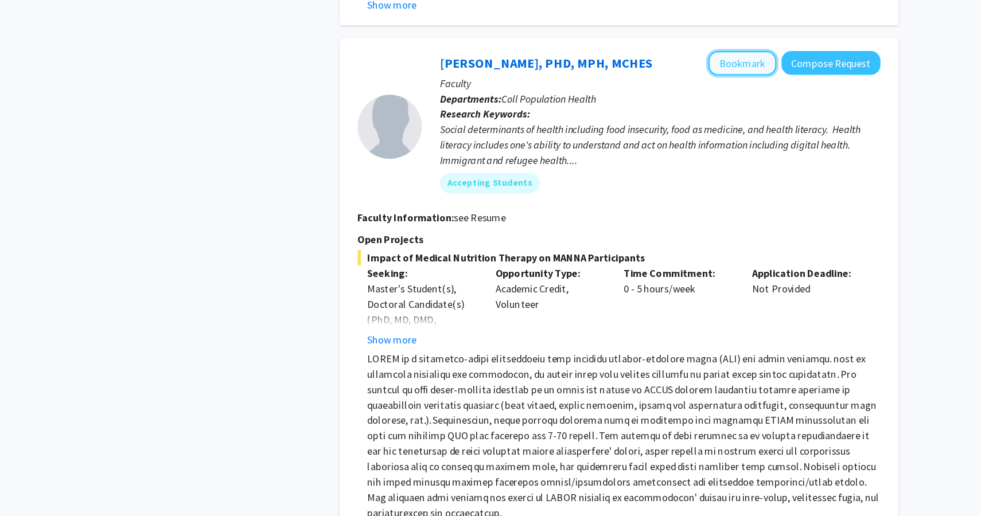
click at [687, 49] on button "Bookmark" at bounding box center [686, 60] width 61 height 22
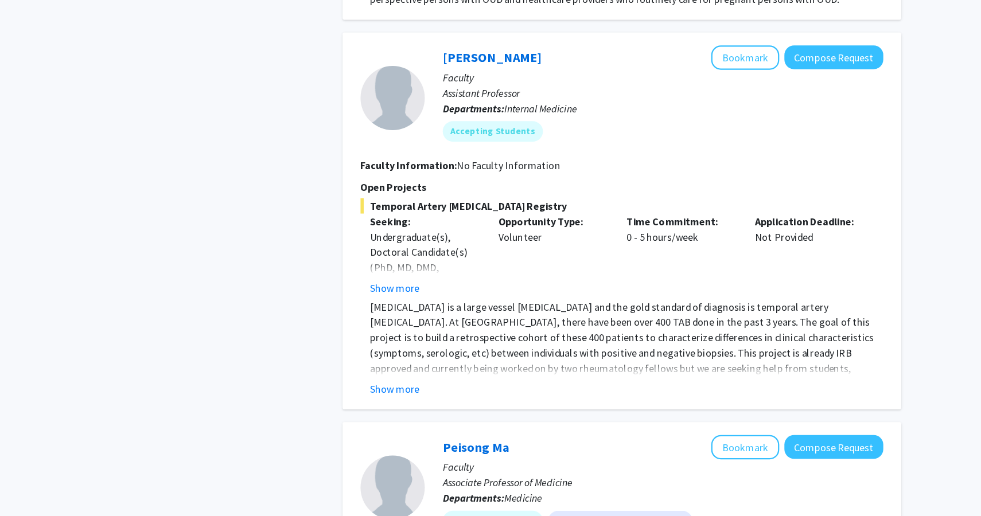
scroll to position [3050, 0]
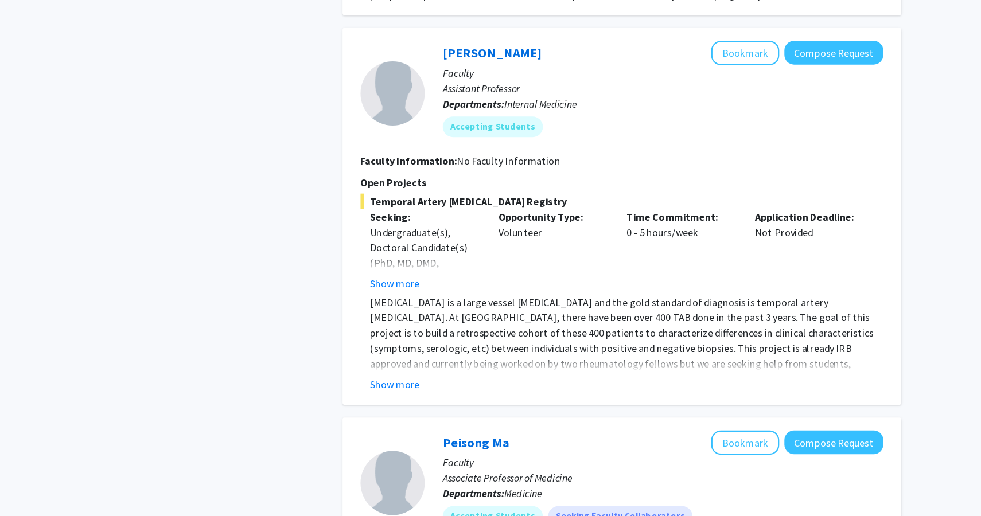
drag, startPoint x: 380, startPoint y: 270, endPoint x: 393, endPoint y: 298, distance: 30.3
click at [393, 298] on div "Temporal Artery [MEDICAL_DATA] Registry Seeking: Undergraduate(s), Doctoral Can…" at bounding box center [576, 316] width 467 height 177
click at [380, 302] on button "Show more" at bounding box center [374, 309] width 44 height 14
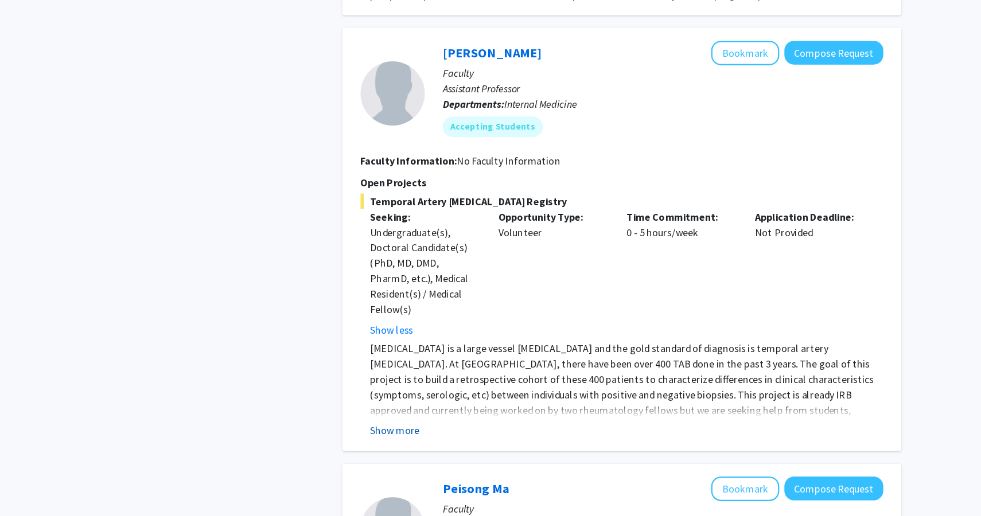
click at [378, 433] on button "Show more" at bounding box center [374, 440] width 44 height 14
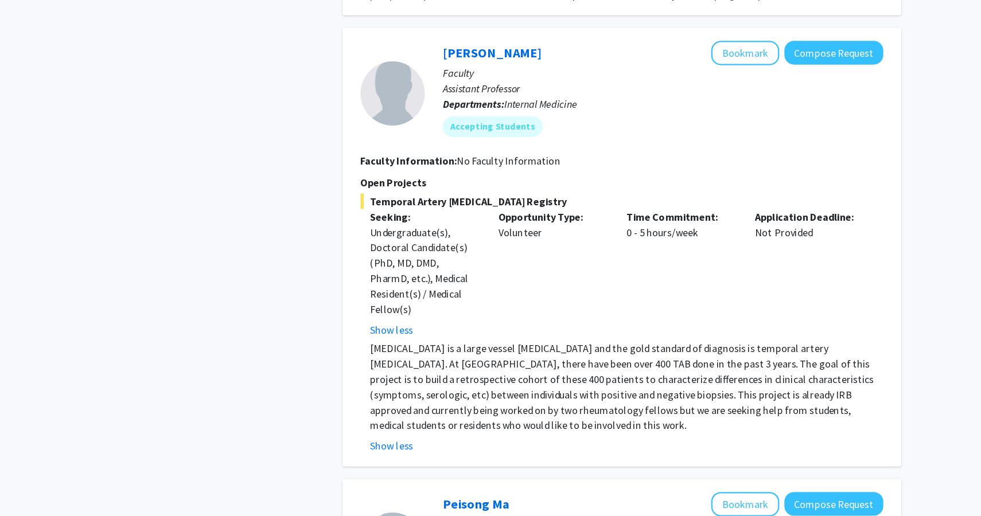
scroll to position [3055, 0]
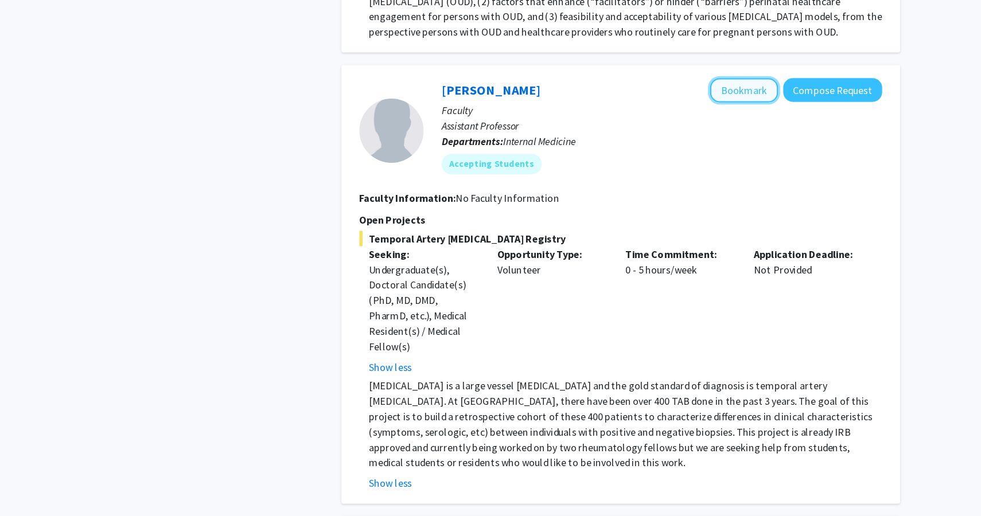
click at [688, 87] on button "Bookmark" at bounding box center [686, 98] width 61 height 22
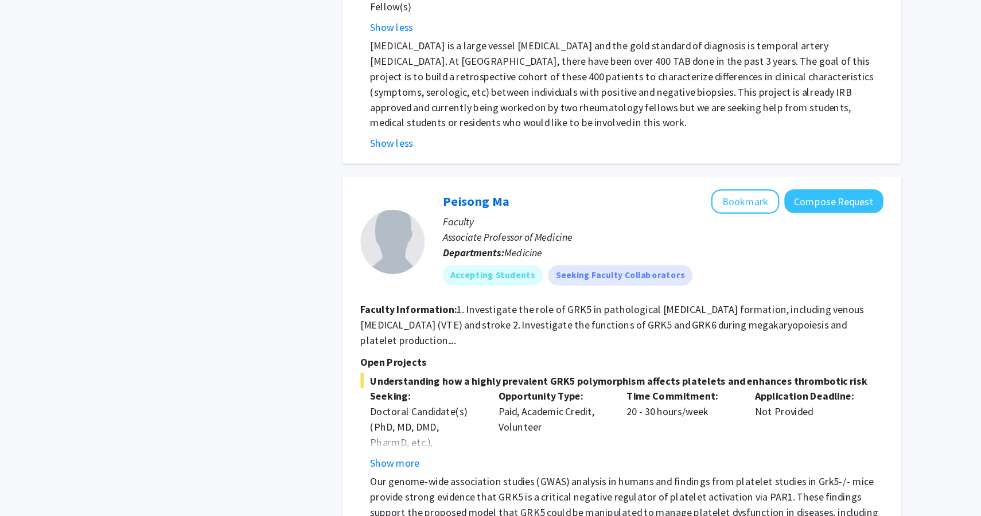
scroll to position [3438, 0]
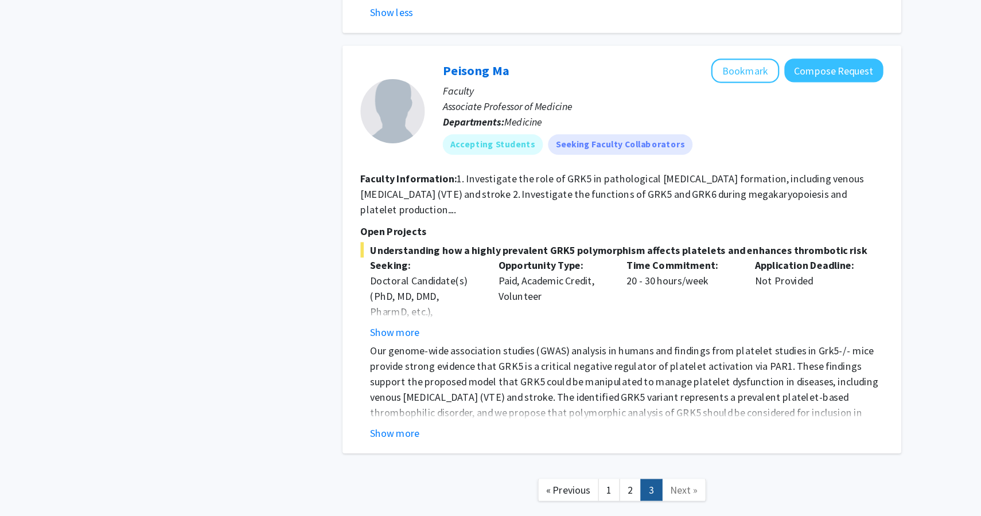
click at [625, 487] on span "Next »" at bounding box center [632, 492] width 25 height 11
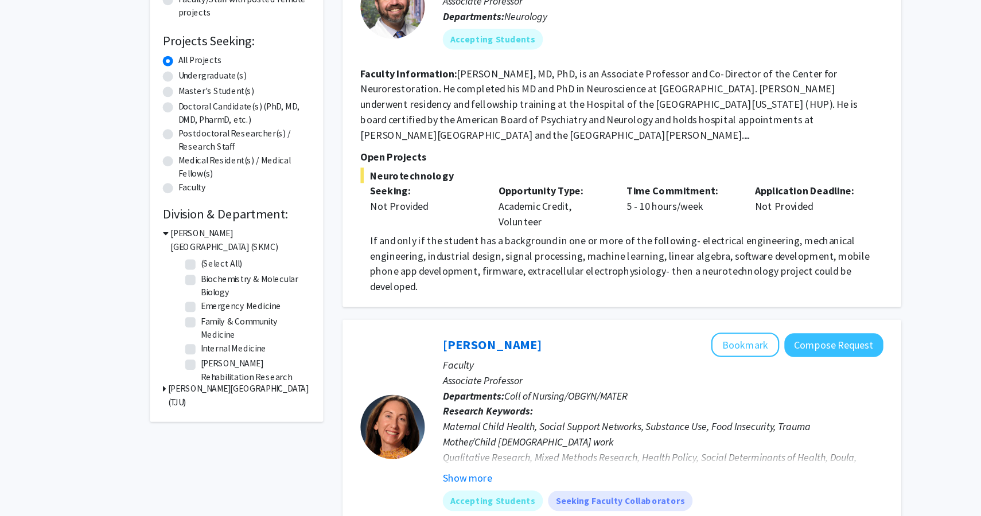
scroll to position [0, 0]
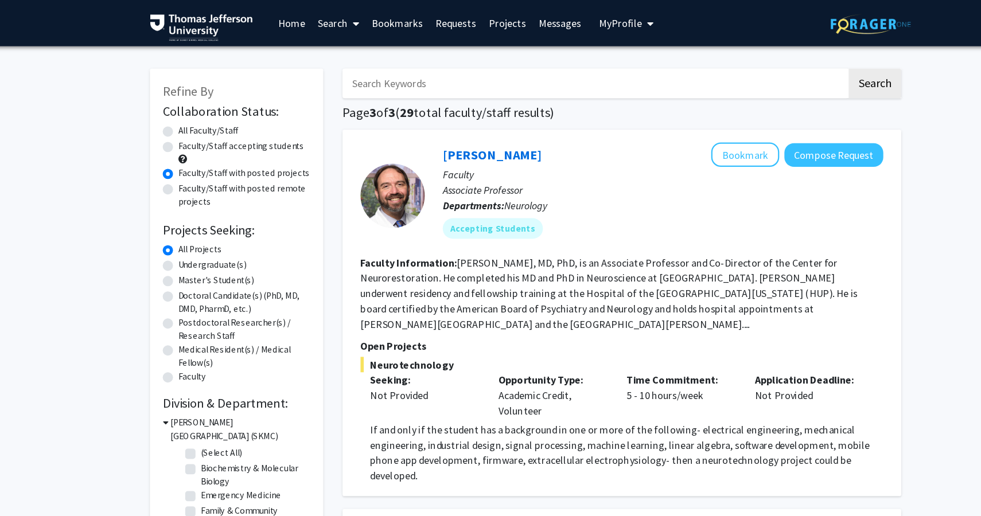
click at [180, 168] on label "Faculty/Staff with posted remote projects" at bounding box center [239, 174] width 118 height 24
click at [180, 168] on input "Faculty/Staff with posted remote projects" at bounding box center [183, 165] width 7 height 7
radio input "true"
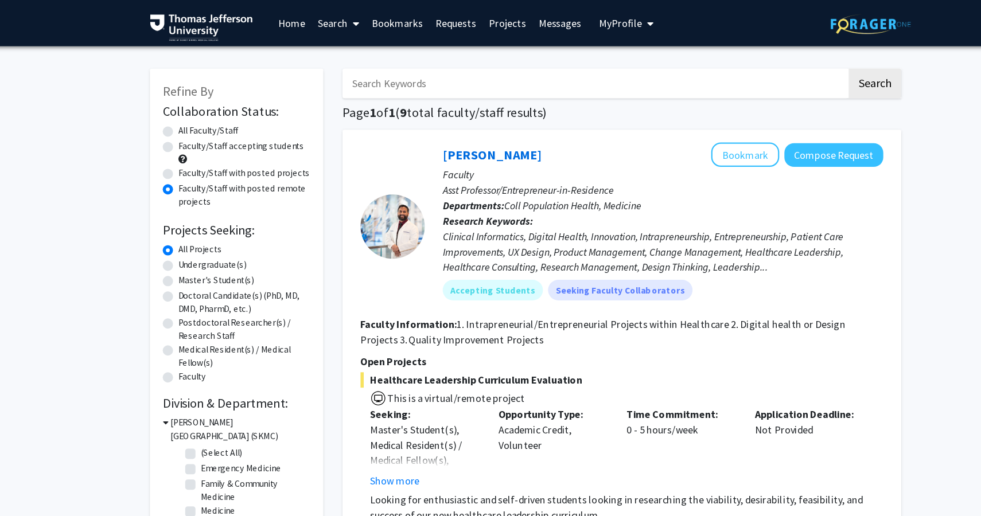
click at [180, 133] on label "Faculty/Staff accepting students" at bounding box center [236, 131] width 112 height 12
click at [180, 132] on input "Faculty/Staff accepting students" at bounding box center [183, 128] width 7 height 7
radio input "true"
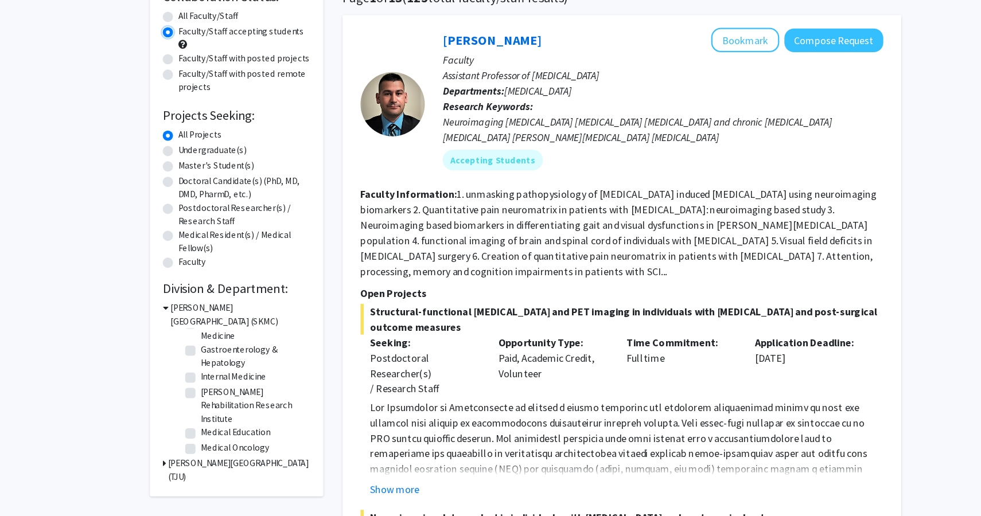
scroll to position [94, 0]
click at [694, 337] on span "Structural-functional [MEDICAL_DATA] and PET imaging in individuals with [MEDIC…" at bounding box center [576, 340] width 467 height 28
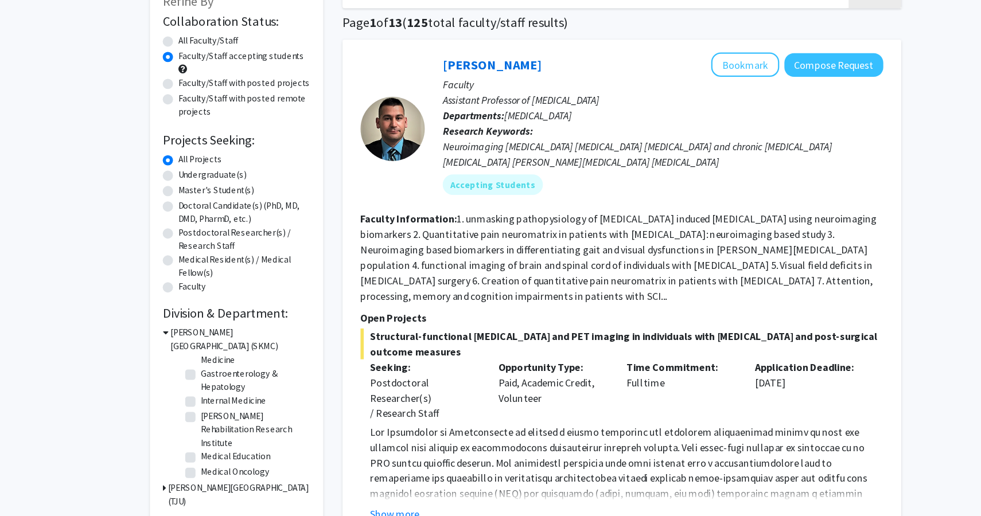
scroll to position [0, 0]
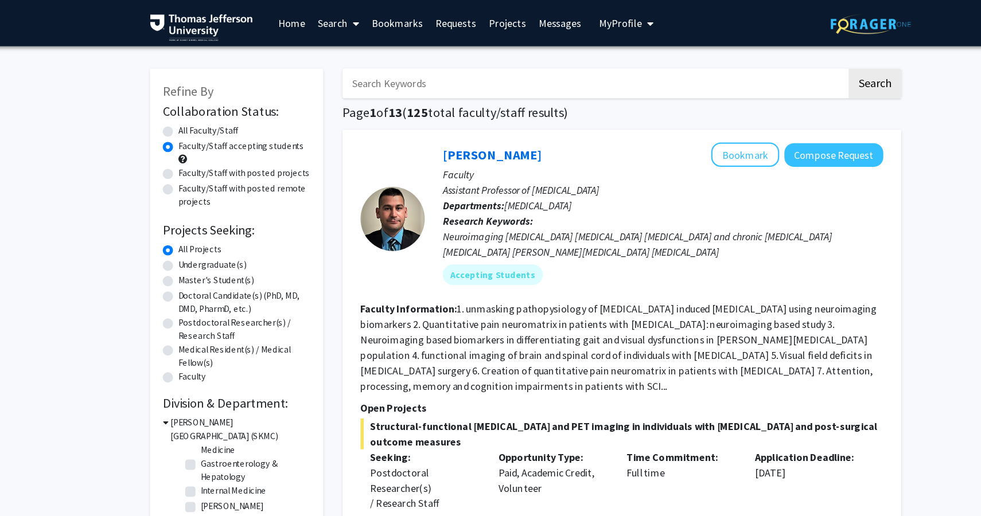
click at [535, 84] on input "Search Keywords" at bounding box center [552, 74] width 450 height 26
type input "dermatology"
click at [779, 61] on button "Search" at bounding box center [802, 74] width 47 height 26
radio input "true"
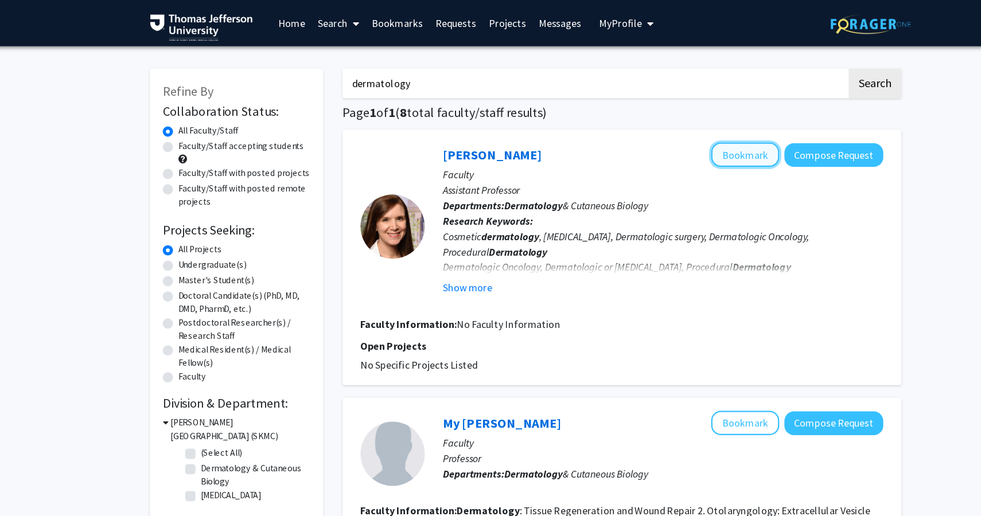
click at [684, 142] on button "Bookmark" at bounding box center [686, 138] width 61 height 22
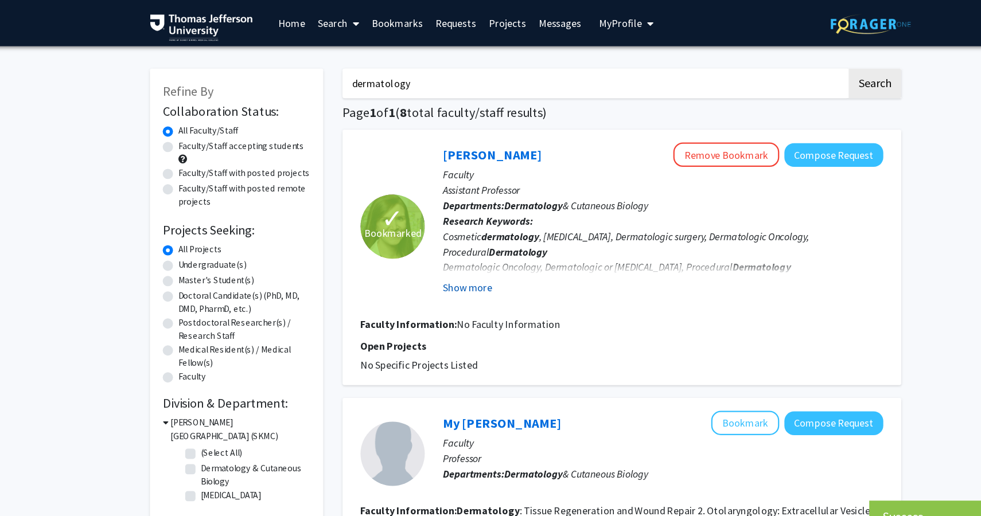
click at [448, 258] on button "Show more" at bounding box center [439, 257] width 44 height 14
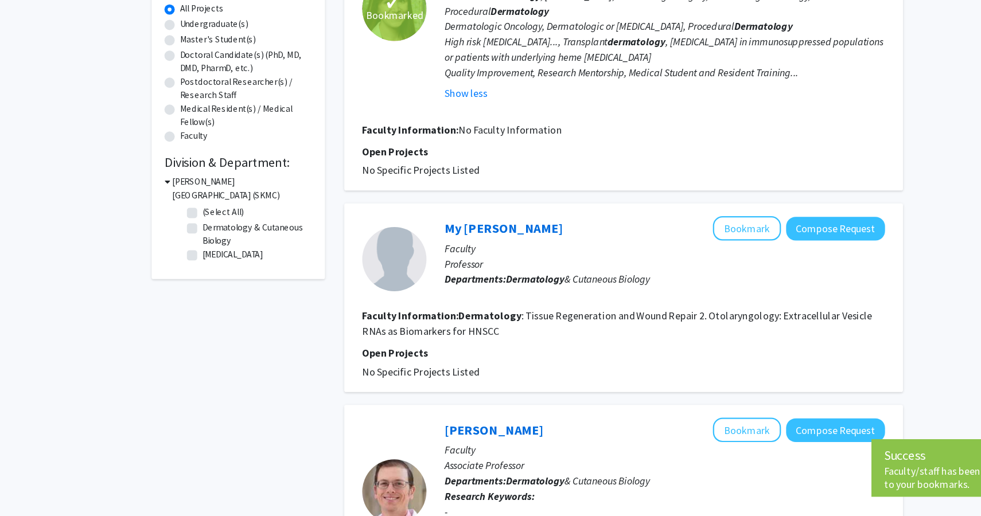
scroll to position [161, 0]
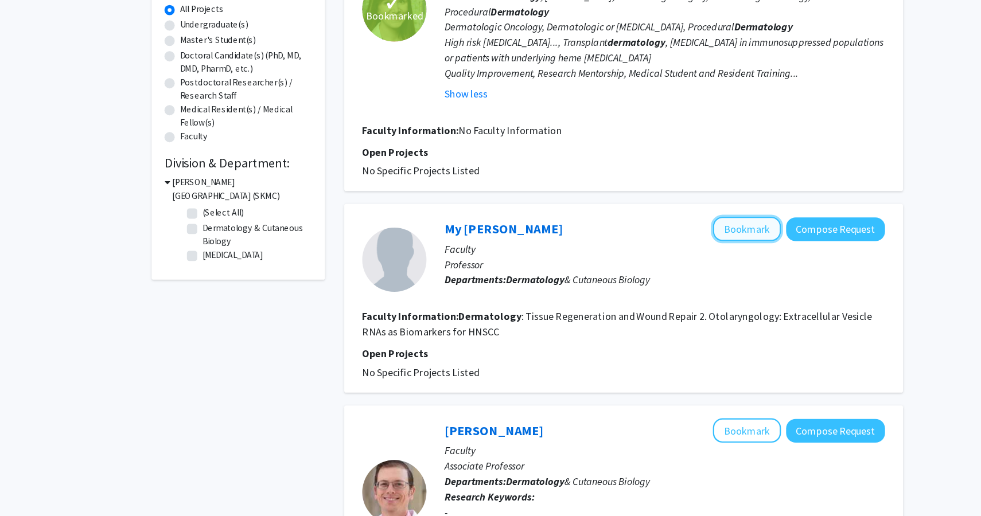
click at [686, 259] on button "Bookmark" at bounding box center [686, 259] width 61 height 22
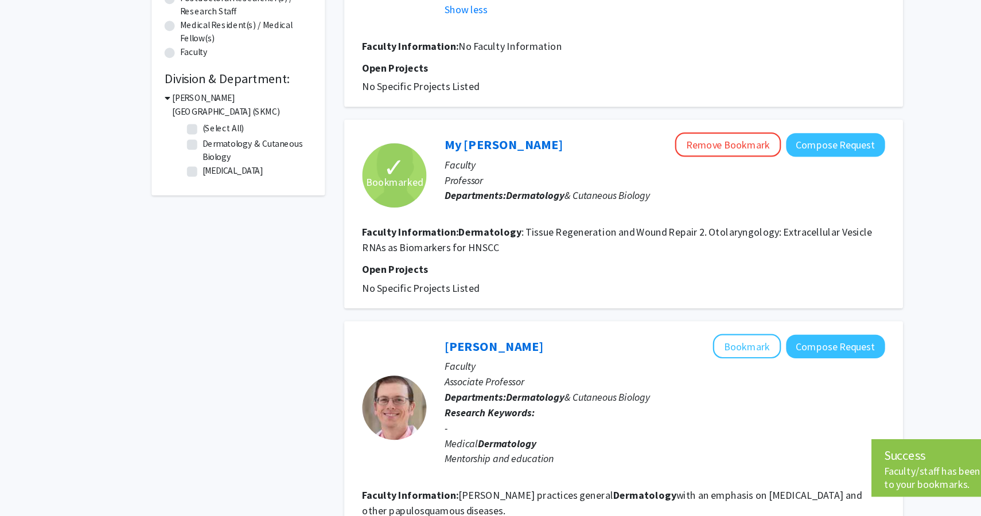
scroll to position [243, 0]
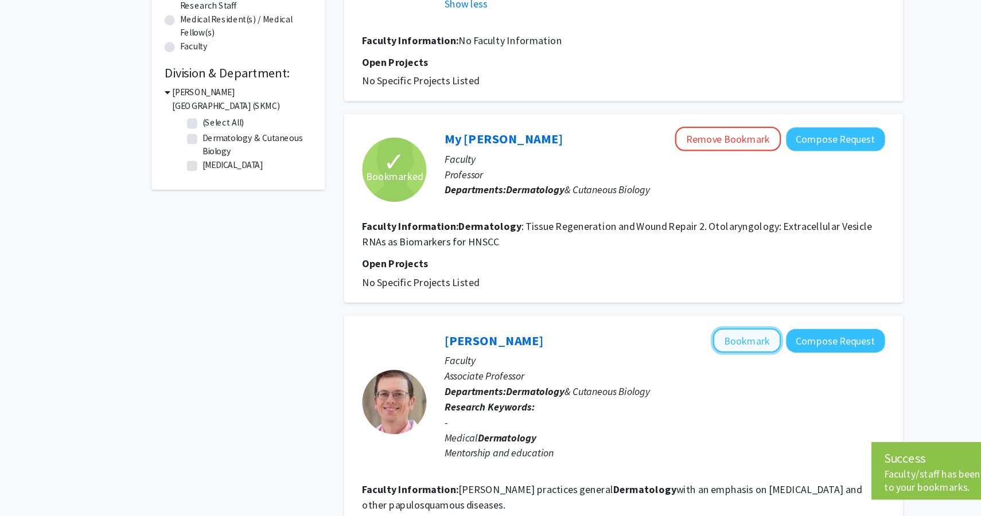
click at [681, 363] on button "Bookmark" at bounding box center [686, 357] width 61 height 22
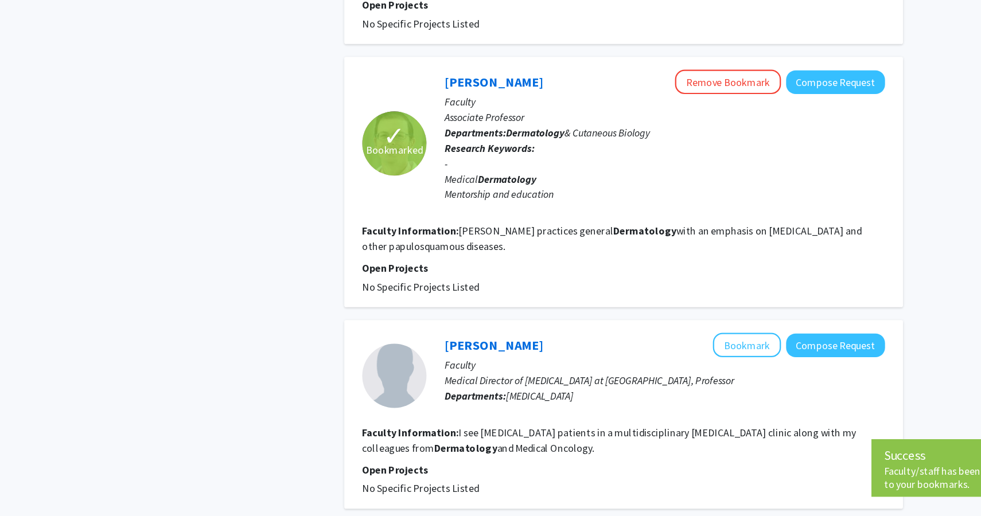
scroll to position [556, 0]
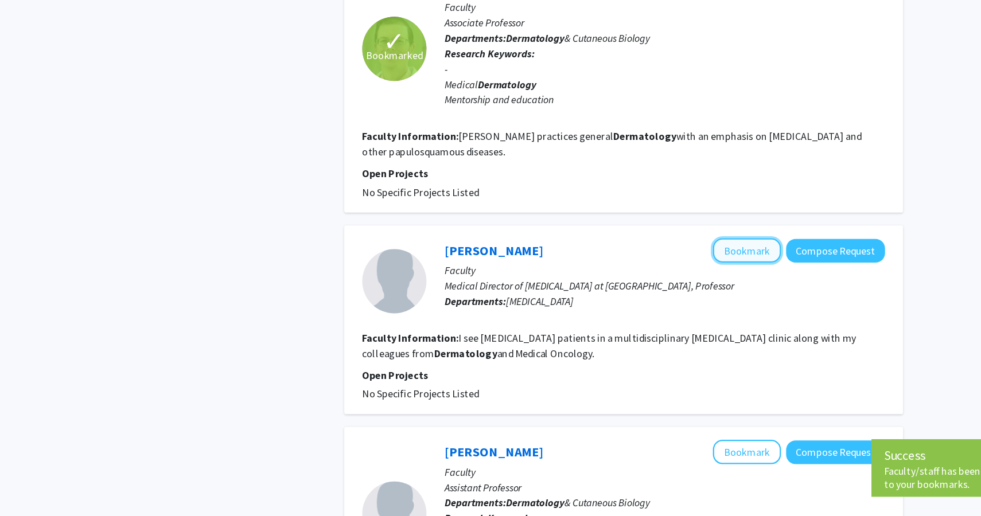
click at [683, 279] on button "Bookmark" at bounding box center [686, 279] width 61 height 22
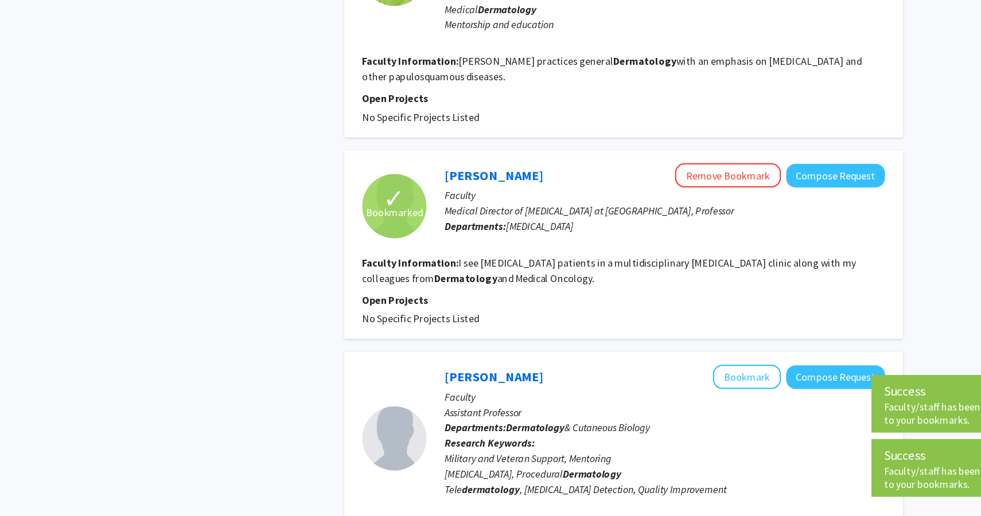
scroll to position [624, 0]
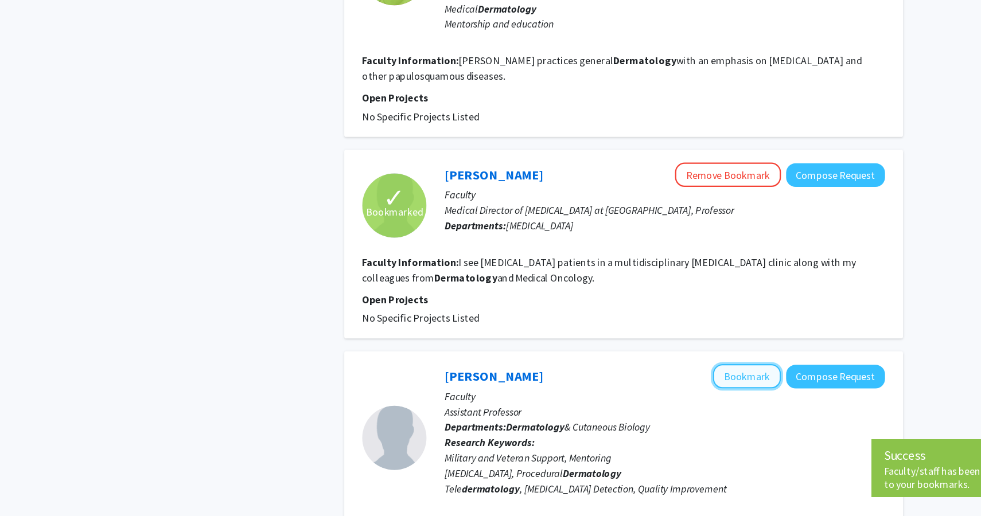
click at [694, 396] on button "Bookmark" at bounding box center [686, 391] width 61 height 22
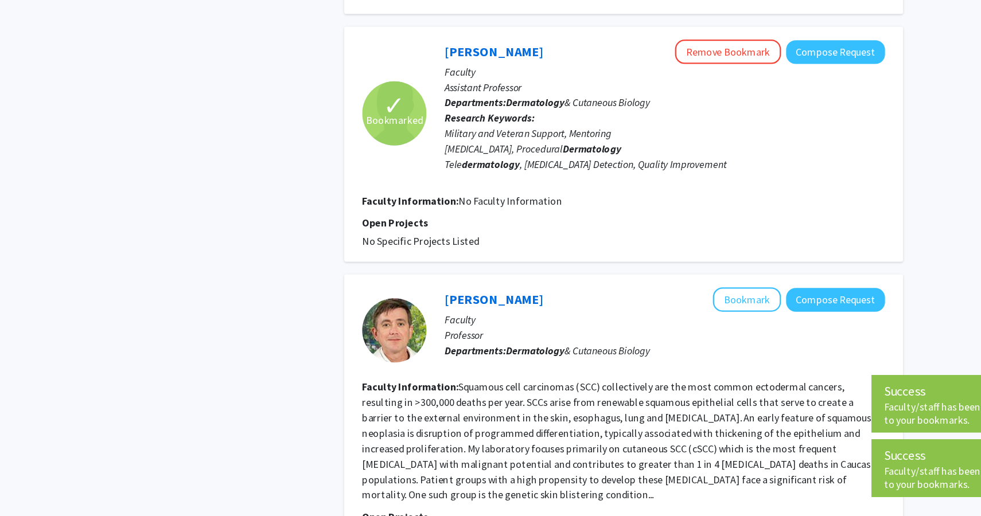
scroll to position [942, 0]
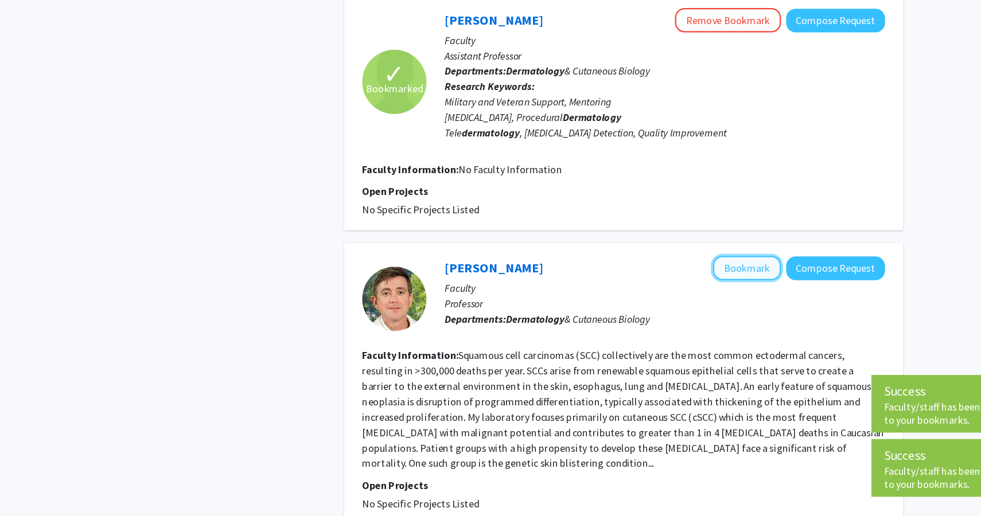
click at [683, 296] on button "Bookmark" at bounding box center [686, 295] width 61 height 22
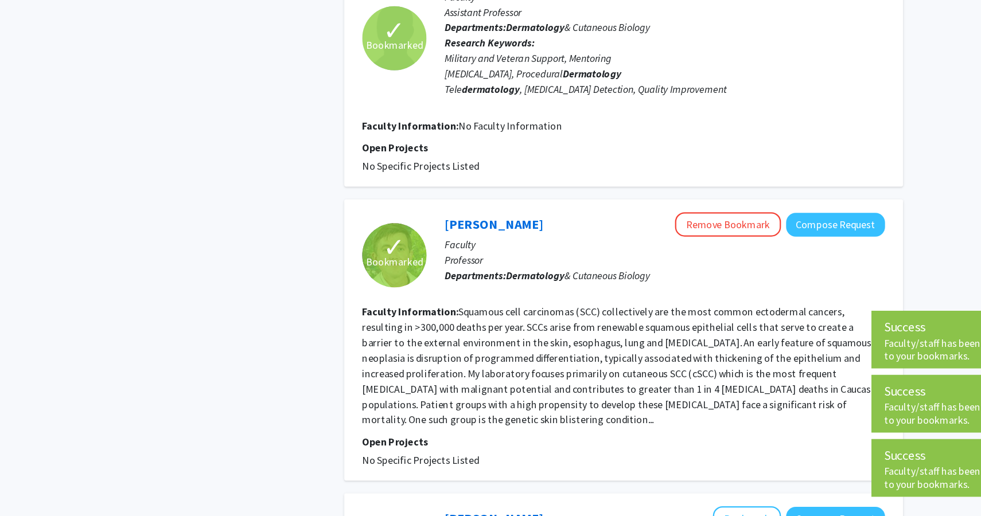
scroll to position [1273, 0]
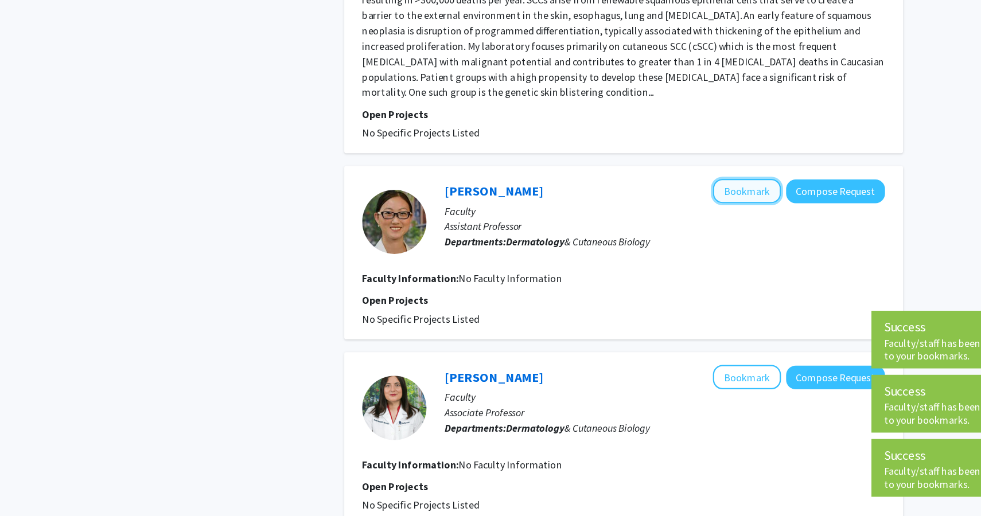
click at [677, 215] on button "Bookmark" at bounding box center [686, 226] width 61 height 22
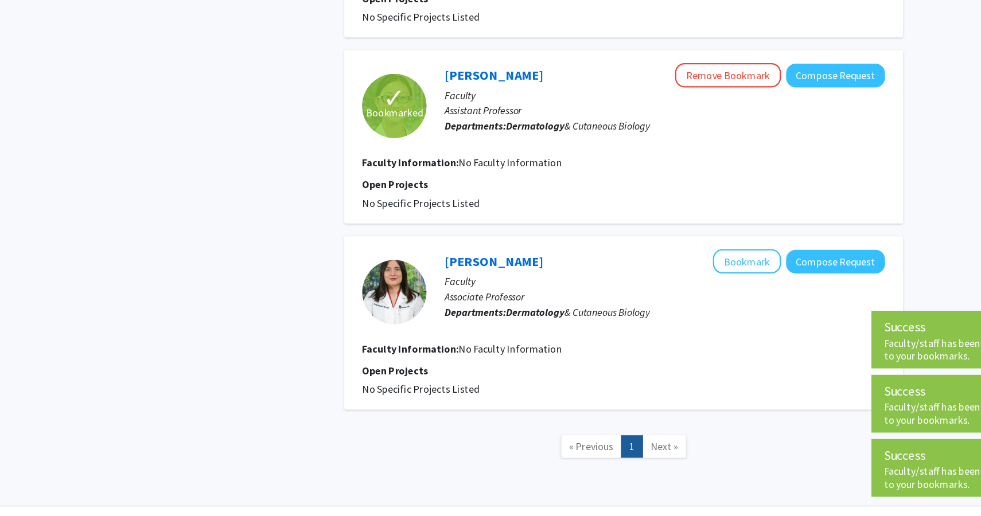
scroll to position [1395, 0]
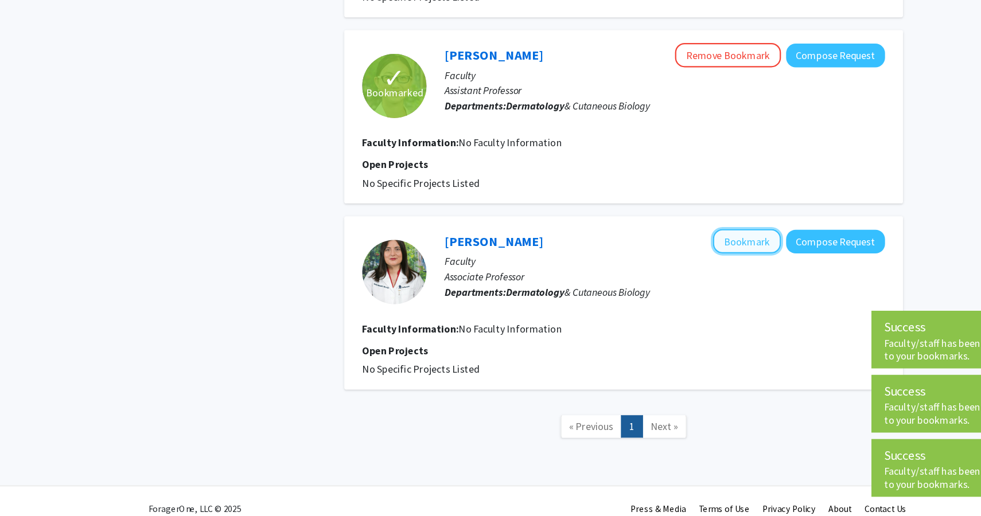
click at [678, 260] on button "Bookmark" at bounding box center [686, 271] width 61 height 22
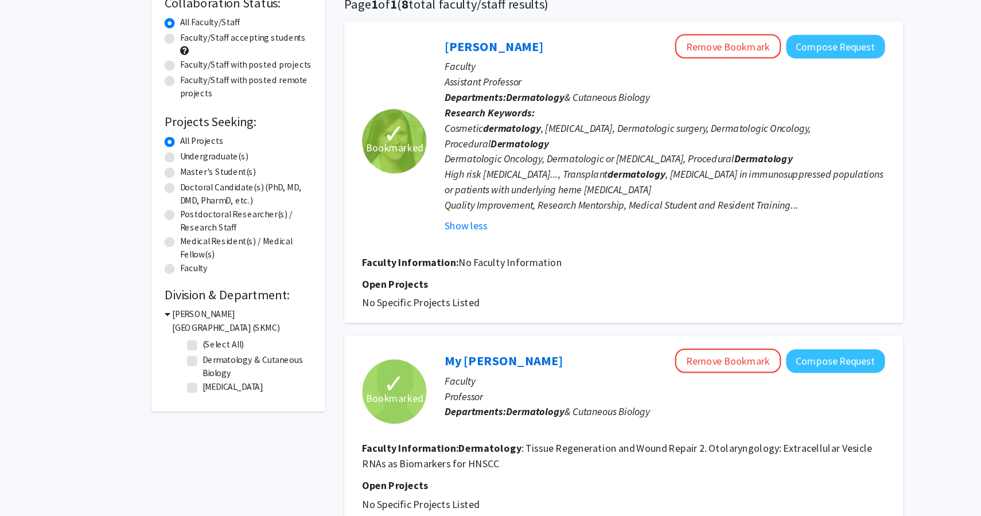
scroll to position [0, 0]
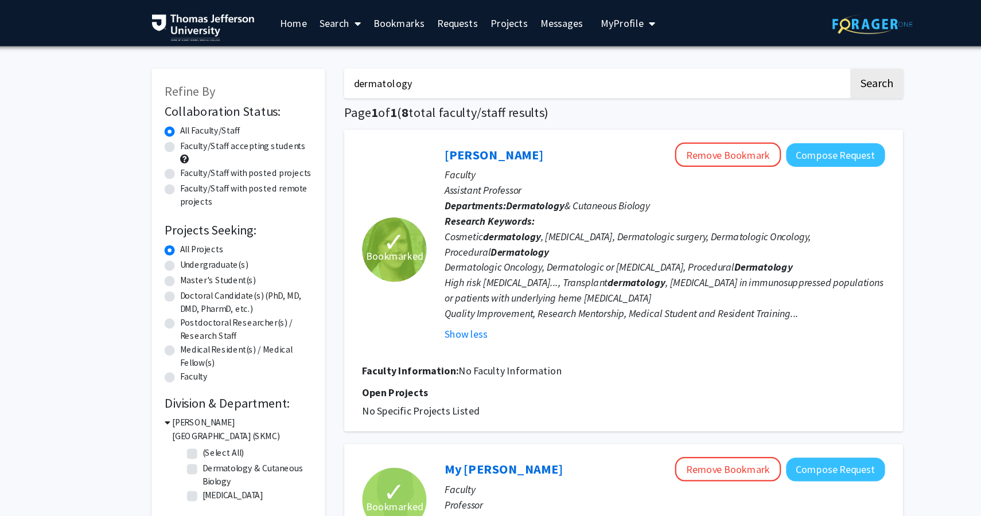
drag, startPoint x: 426, startPoint y: 77, endPoint x: 300, endPoint y: 65, distance: 126.9
click at [188, 383] on h3 "[PERSON_NAME][GEOGRAPHIC_DATA] (SKMC)" at bounding box center [235, 384] width 125 height 24
click at [188, 383] on h3 "[PERSON_NAME][GEOGRAPHIC_DATA] (SKMC)" at bounding box center [234, 384] width 127 height 24
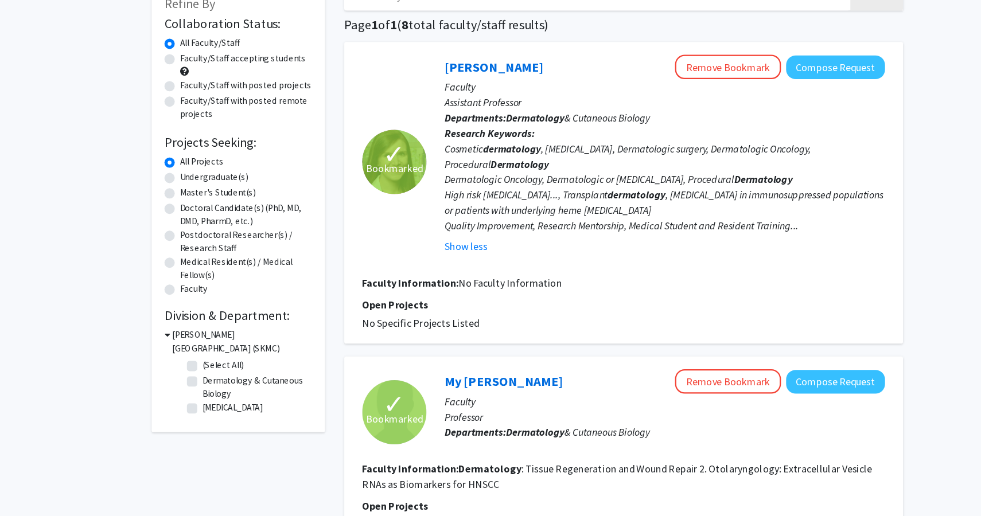
scroll to position [38, 0]
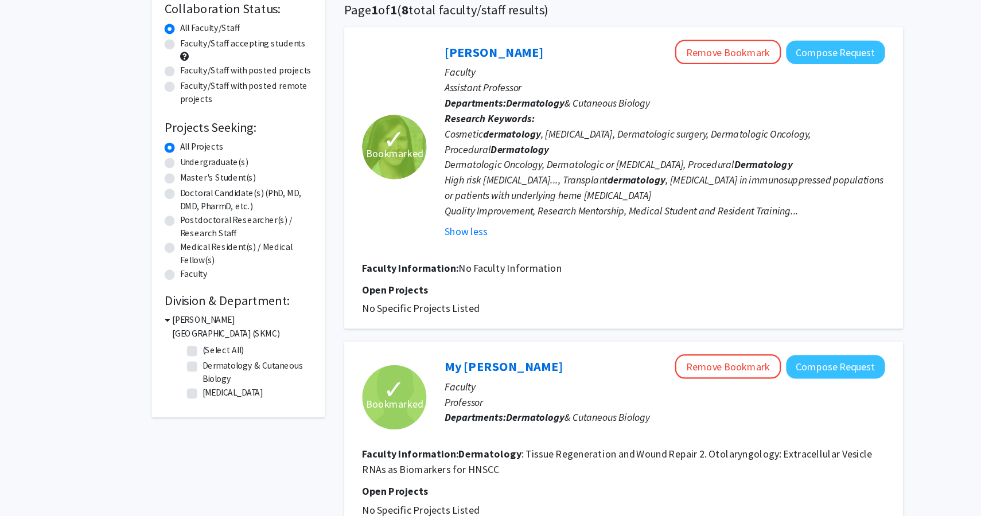
click at [200, 381] on label "Dermatology & Cutaneous Biology" at bounding box center [247, 387] width 95 height 24
click at [200, 381] on input "Dermatology & Cutaneous Biology" at bounding box center [203, 378] width 7 height 7
checkbox input "true"
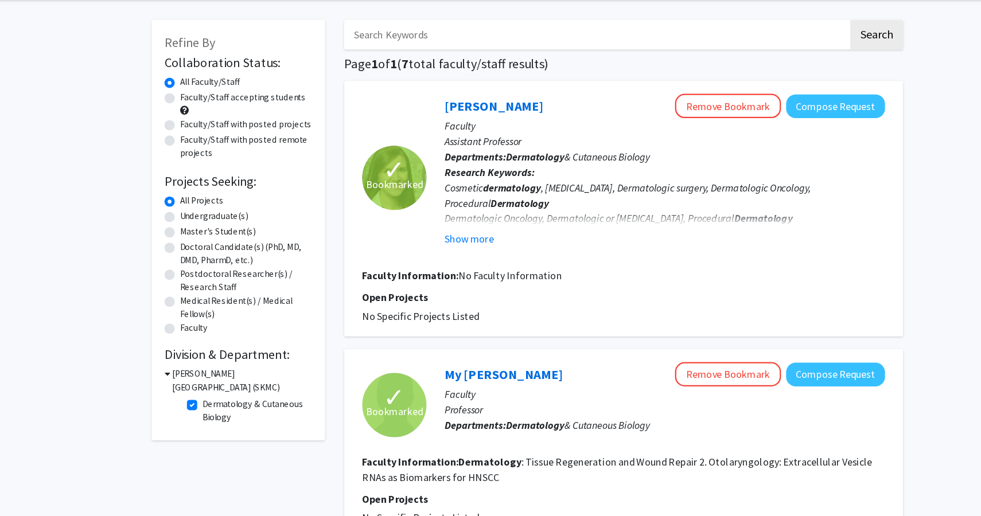
click at [200, 406] on label "Dermatology & Cutaneous Biology" at bounding box center [247, 411] width 95 height 24
click at [200, 406] on input "Dermatology & Cutaneous Biology" at bounding box center [203, 402] width 7 height 7
checkbox input "false"
click at [174, 379] on h3 "[PERSON_NAME][GEOGRAPHIC_DATA] (SKMC)" at bounding box center [235, 384] width 125 height 24
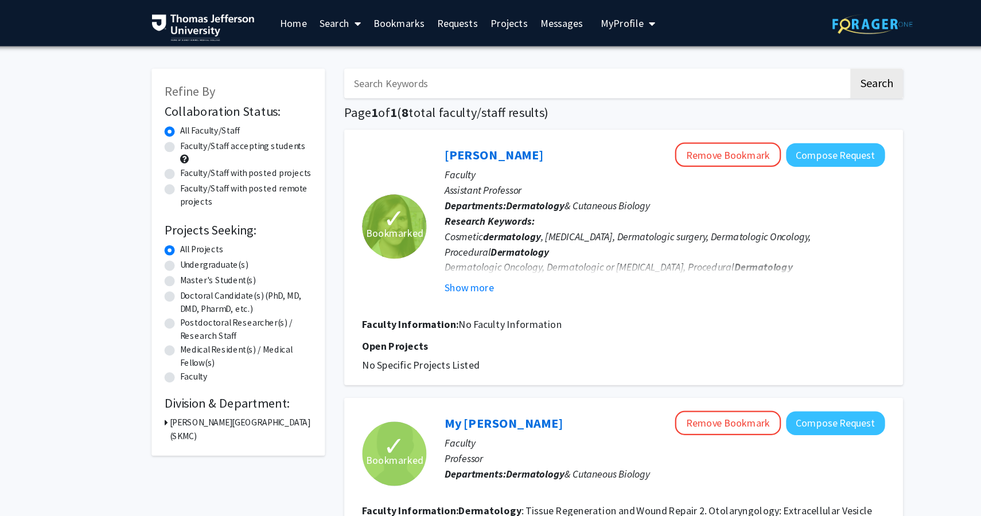
click at [180, 117] on label "All Faculty/Staff" at bounding box center [206, 117] width 53 height 12
click at [180, 117] on input "All Faculty/Staff" at bounding box center [183, 114] width 7 height 7
click at [317, 17] on link "Search" at bounding box center [324, 21] width 48 height 40
click at [328, 50] on span "Faculty/Staff" at bounding box center [342, 52] width 84 height 23
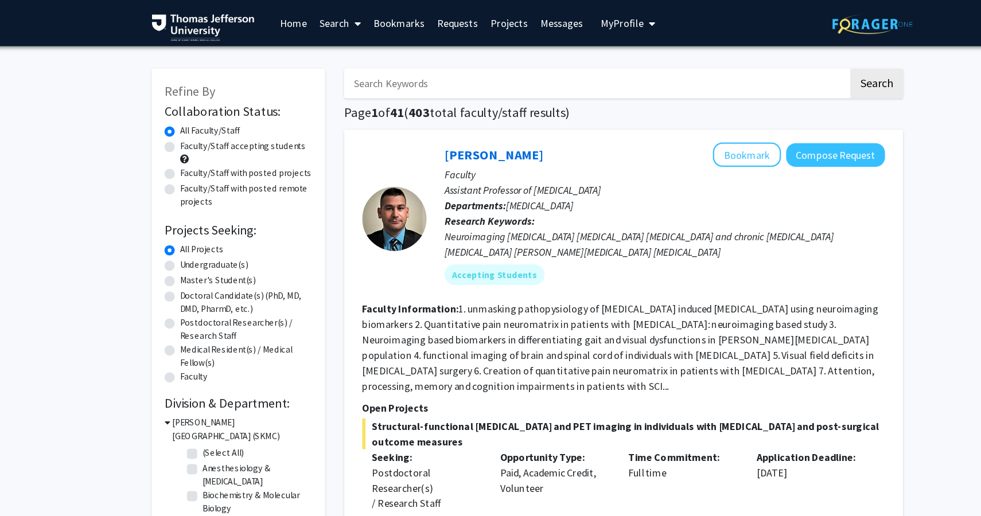
click at [222, 133] on label "Faculty/Staff accepting students" at bounding box center [236, 131] width 112 height 12
click at [188, 132] on input "Faculty/Staff accepting students" at bounding box center [183, 128] width 7 height 7
radio input "true"
click at [357, 78] on input "Search Keywords" at bounding box center [552, 74] width 450 height 26
type input "dermatology"
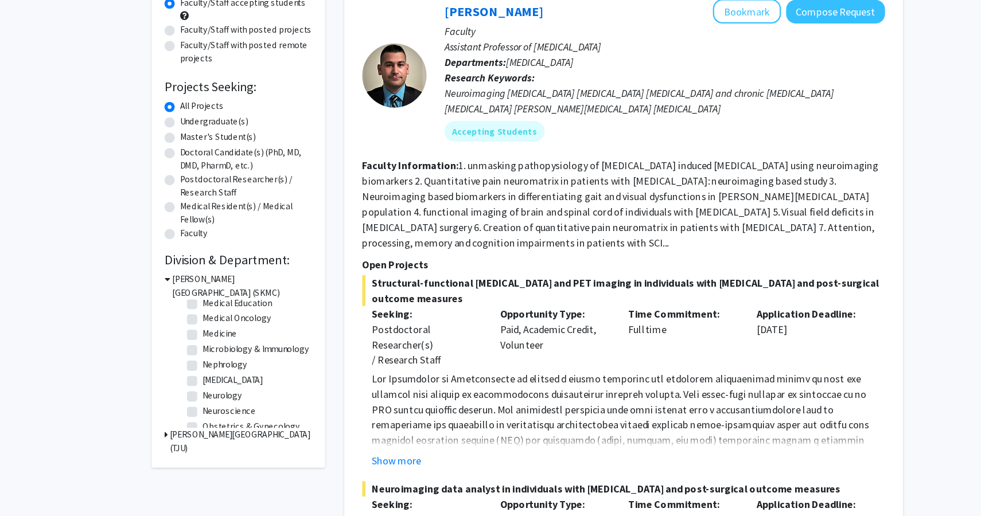
scroll to position [426, 0]
click at [166, 442] on icon at bounding box center [167, 443] width 3 height 12
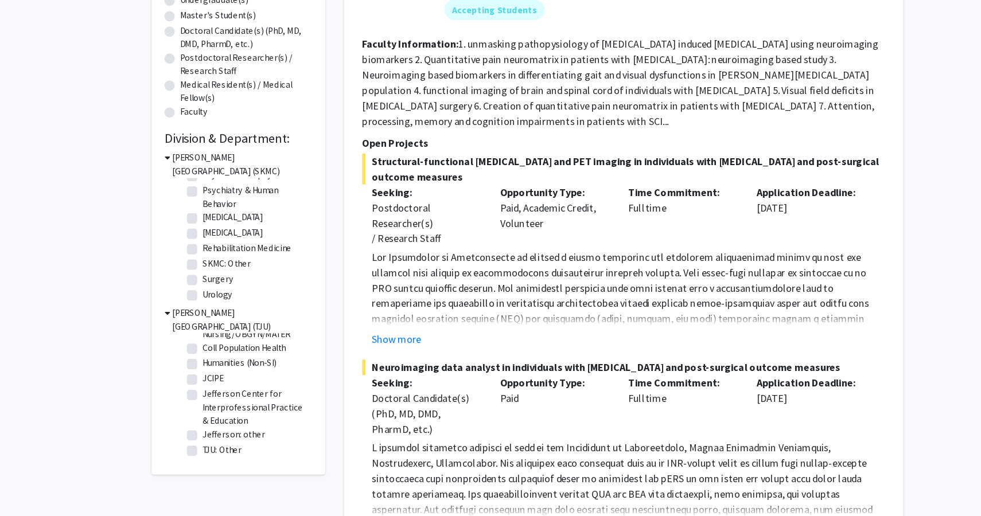
scroll to position [183, 0]
click at [169, 333] on icon at bounding box center [168, 334] width 5 height 12
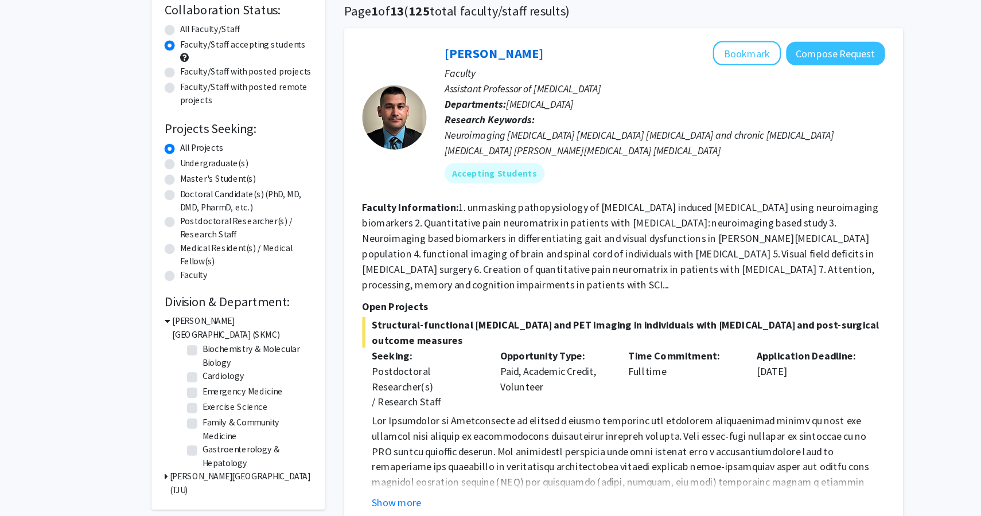
scroll to position [15, 0]
click at [488, 277] on section "Faculty Information: 1. unmasking pathopysiology of [MEDICAL_DATA] induced [MED…" at bounding box center [576, 264] width 467 height 83
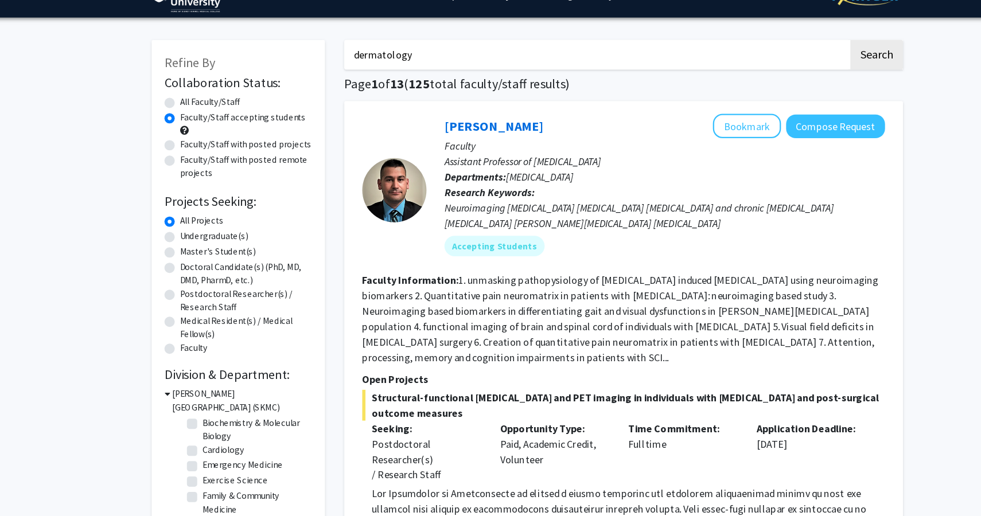
scroll to position [0, 0]
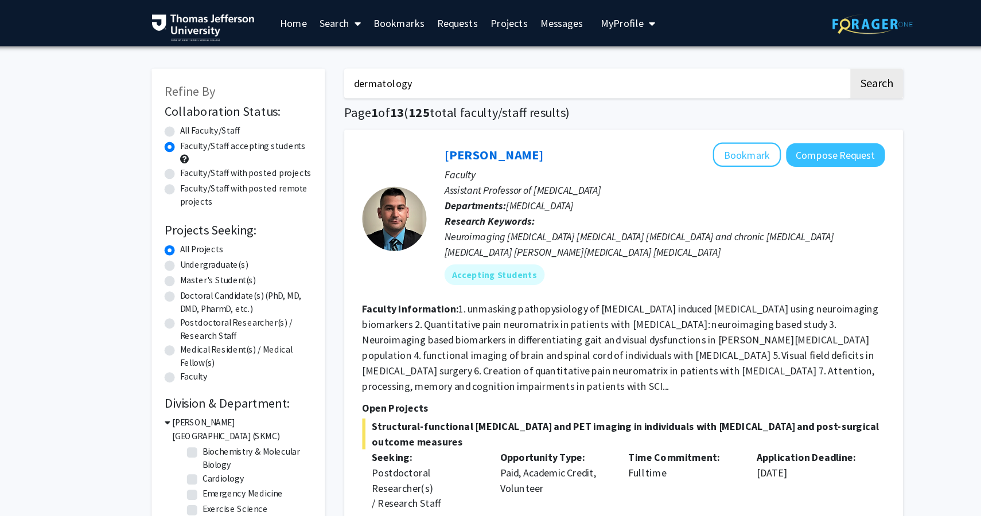
click at [452, 73] on input "dermatology" at bounding box center [552, 74] width 450 height 26
click at [795, 68] on button "Search" at bounding box center [802, 74] width 47 height 26
radio input "true"
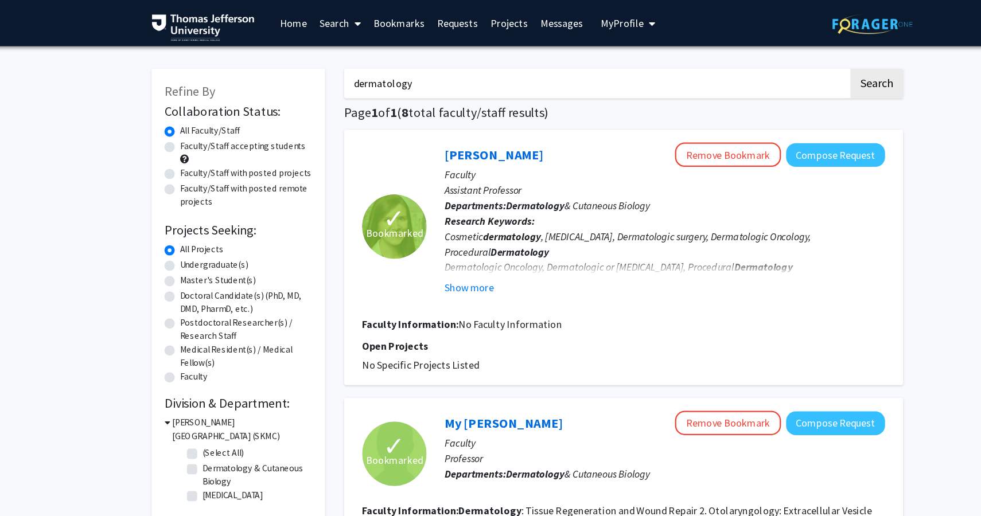
click at [180, 133] on label "Faculty/Staff accepting students" at bounding box center [236, 131] width 112 height 12
click at [180, 132] on input "Faculty/Staff accepting students" at bounding box center [183, 128] width 7 height 7
radio input "true"
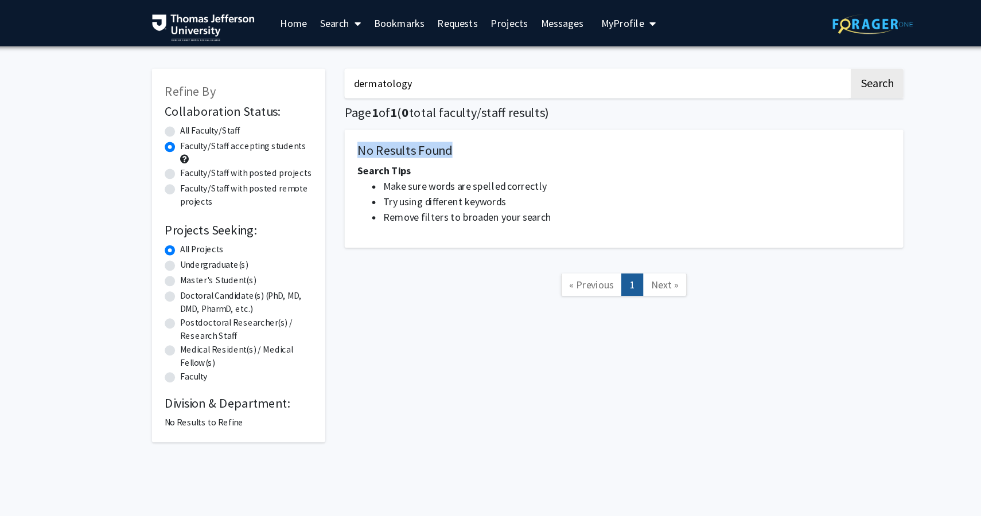
drag, startPoint x: 338, startPoint y: 138, endPoint x: 457, endPoint y: 135, distance: 118.8
click at [457, 135] on h5 "No Results Found" at bounding box center [577, 134] width 476 height 14
drag, startPoint x: 431, startPoint y: 76, endPoint x: 280, endPoint y: 33, distance: 156.9
click at [280, 33] on div "Skip navigation Home Search Bookmarks Requests Projects Messages My Profile [PE…" at bounding box center [490, 258] width 981 height 516
